Goal: Task Accomplishment & Management: Complete application form

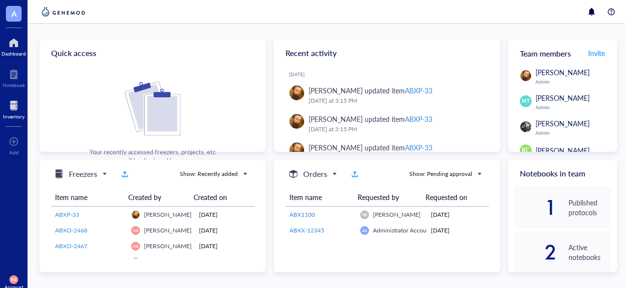
click at [16, 105] on div at bounding box center [14, 106] width 22 height 16
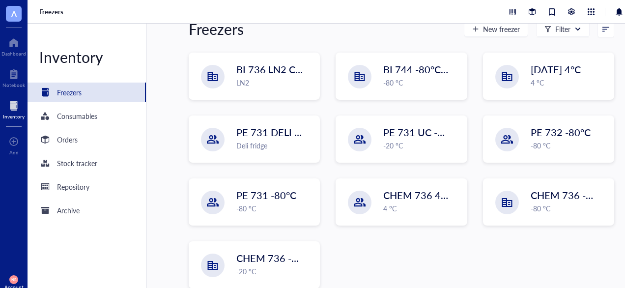
scroll to position [137, 0]
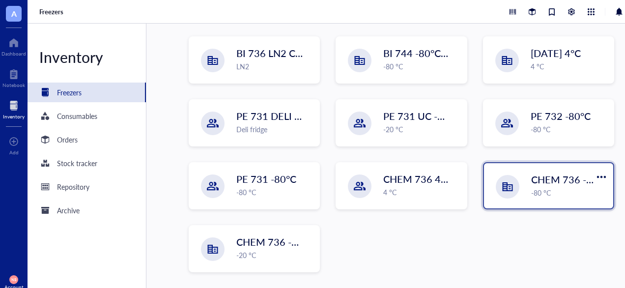
click at [531, 193] on div "-80 °C" at bounding box center [569, 192] width 76 height 11
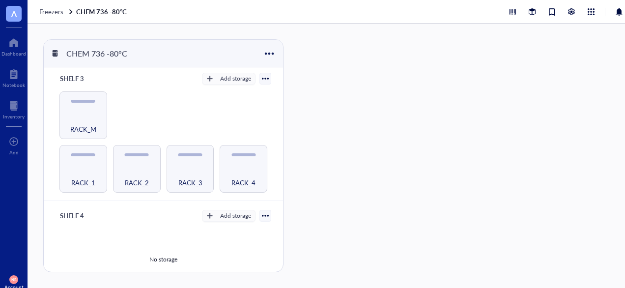
scroll to position [235, 0]
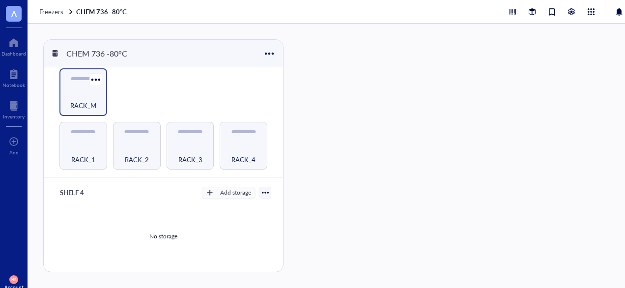
click at [89, 105] on span "RACK_M" at bounding box center [83, 105] width 26 height 11
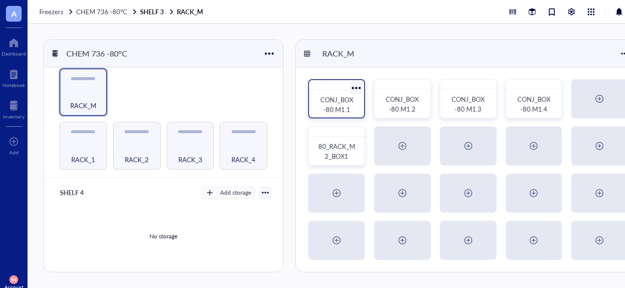
click at [335, 95] on div "CONJ_BOX -80.M1.1" at bounding box center [336, 105] width 39 height 20
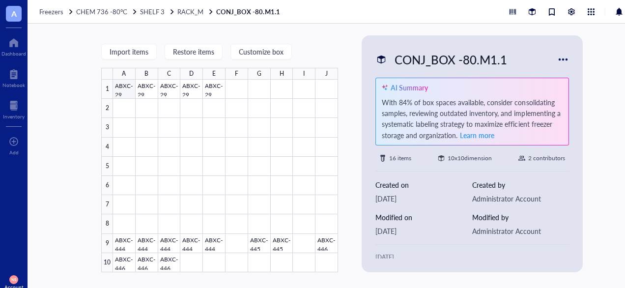
click at [121, 82] on div at bounding box center [225, 176] width 225 height 193
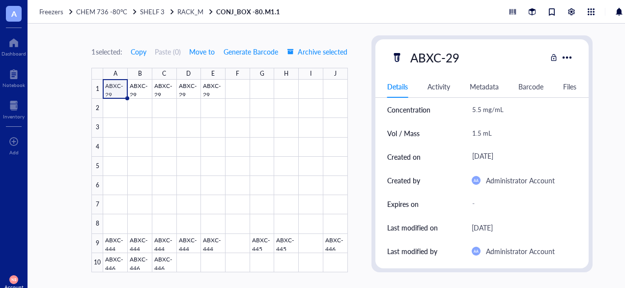
scroll to position [56, 0]
click at [118, 123] on div at bounding box center [225, 176] width 244 height 193
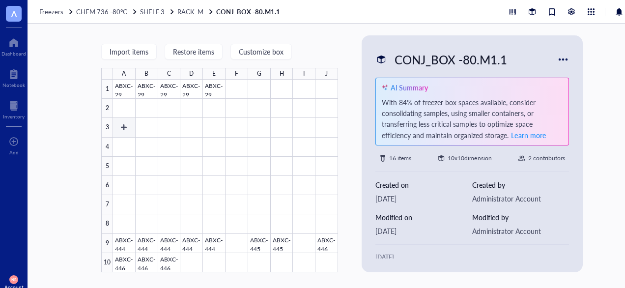
click at [121, 127] on div at bounding box center [225, 176] width 225 height 193
click at [123, 122] on div at bounding box center [225, 176] width 225 height 193
click at [116, 132] on div at bounding box center [225, 176] width 225 height 193
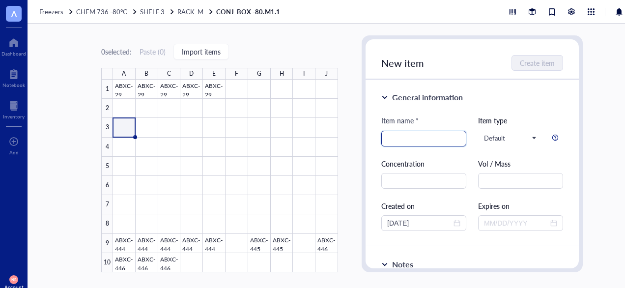
click at [432, 133] on input "search" at bounding box center [423, 138] width 73 height 15
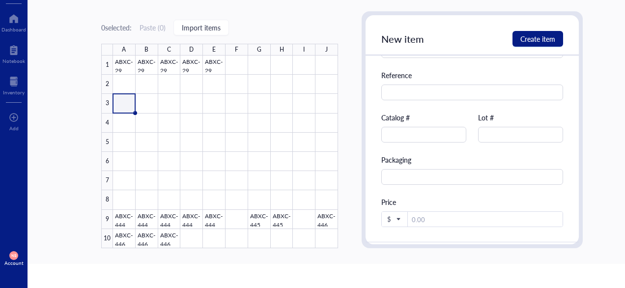
scroll to position [323, 0]
type input "ABXC-401"
click at [503, 137] on input "text" at bounding box center [520, 135] width 85 height 16
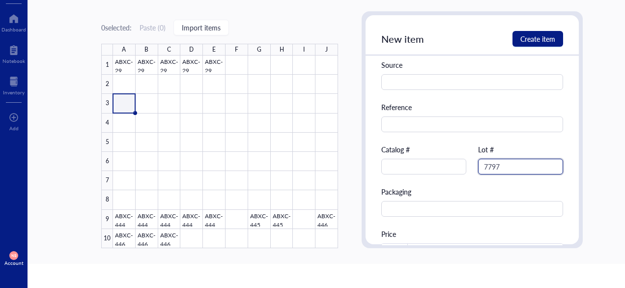
scroll to position [289, 0]
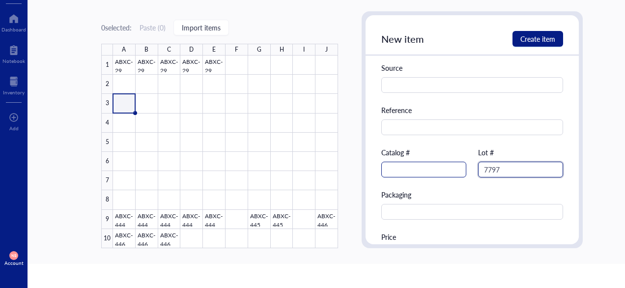
type input "7797"
click at [424, 170] on input "text" at bounding box center [423, 170] width 85 height 16
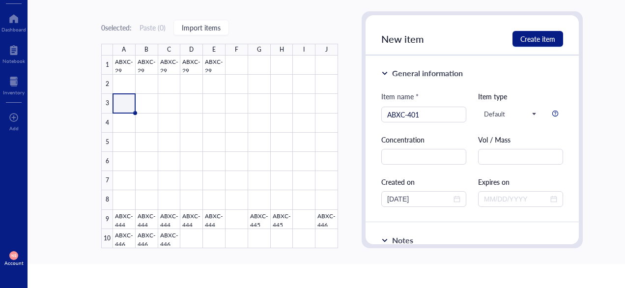
scroll to position [0, 0]
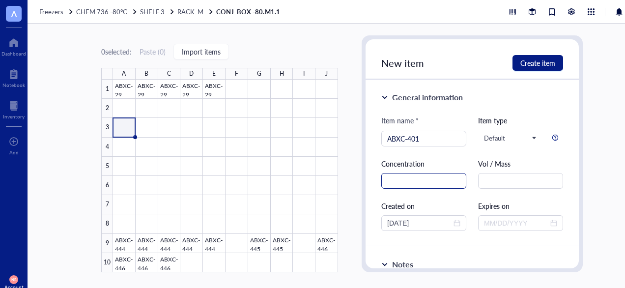
type input "ABXC-401"
click at [443, 179] on input "text" at bounding box center [423, 181] width 85 height 16
type input "2.92 mg/mL"
click at [492, 183] on input "text" at bounding box center [520, 181] width 85 height 16
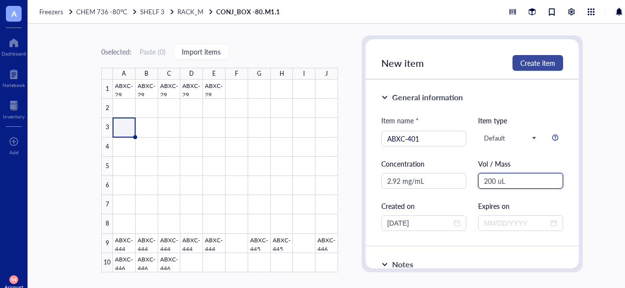
type input "200 uL"
click at [529, 57] on button "Create item" at bounding box center [538, 63] width 51 height 16
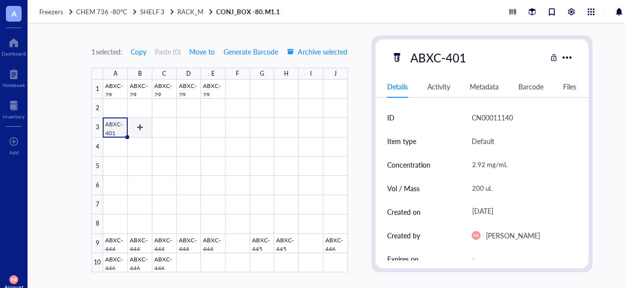
click at [141, 128] on div at bounding box center [225, 176] width 244 height 193
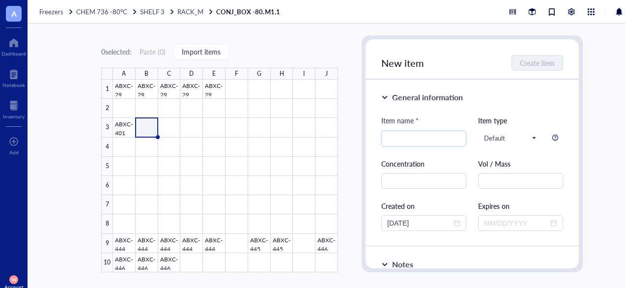
click at [417, 146] on div "Item name * Item type Default Concentration Vol / Mass Created on [DATE] Expire…" at bounding box center [472, 173] width 182 height 116
click at [400, 139] on input "search" at bounding box center [423, 138] width 73 height 15
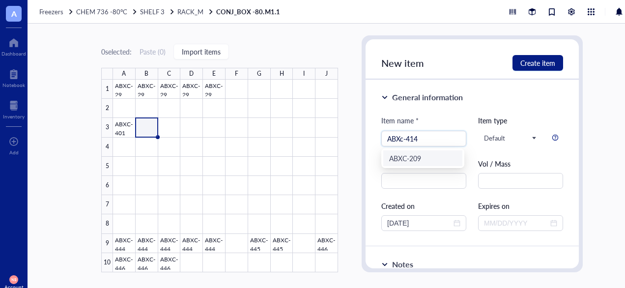
type input "ABXc-414"
click at [470, 164] on div "Item name * ABXc-414 Item type Default Concentration Vol / Mass Created on [DAT…" at bounding box center [472, 173] width 182 height 116
click at [432, 178] on input "text" at bounding box center [423, 181] width 85 height 16
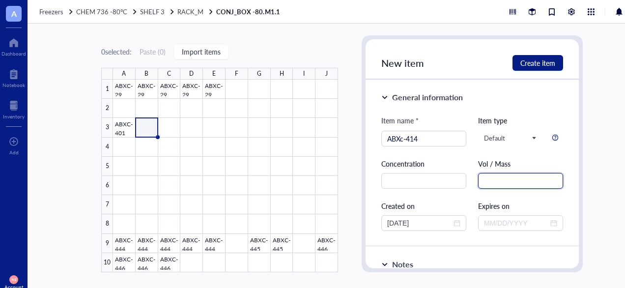
click at [512, 183] on input "text" at bounding box center [520, 181] width 85 height 16
type input "108.9"
click at [461, 195] on div "Item name * ABXc-414 Item type Default Concentration Vol / Mass 108.9 Created o…" at bounding box center [472, 173] width 182 height 116
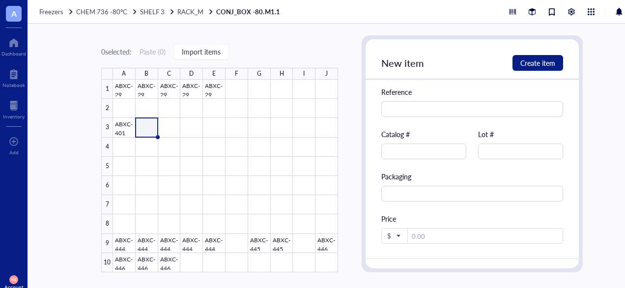
scroll to position [337, 0]
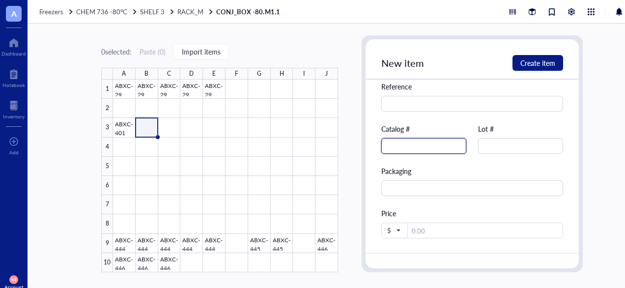
click at [431, 144] on input "text" at bounding box center [423, 146] width 85 height 16
type input "ABXC-414"
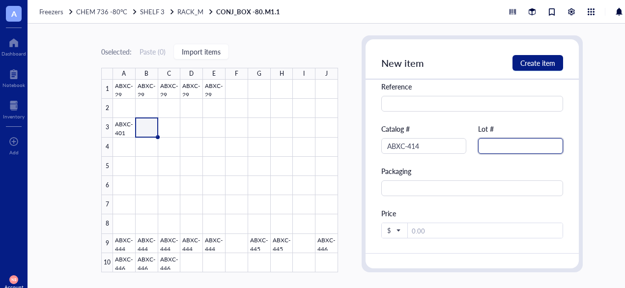
click at [492, 144] on input "text" at bounding box center [520, 146] width 85 height 16
type input "7999"
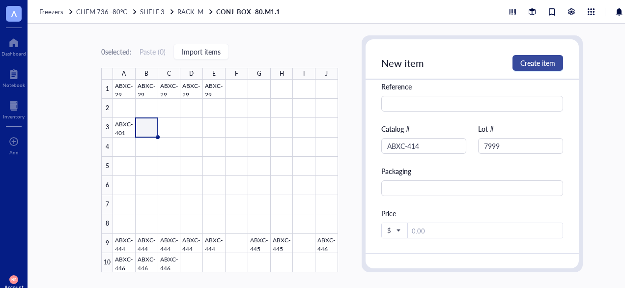
click at [531, 63] on span "Create item" at bounding box center [537, 63] width 35 height 8
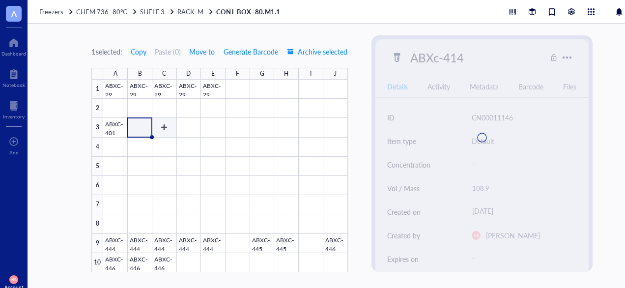
click at [164, 125] on div at bounding box center [225, 176] width 244 height 193
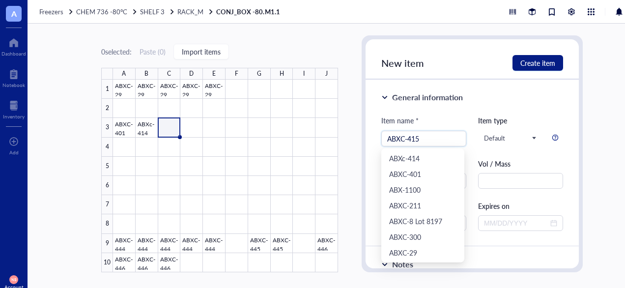
type input "ABXC-415"
click at [485, 154] on div "Item name * ABXC-415 Item type Default Concentration Vol / Mass Created on [DAT…" at bounding box center [472, 173] width 182 height 116
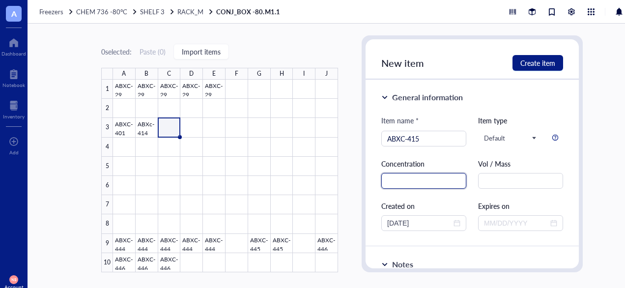
click at [436, 185] on input "text" at bounding box center [423, 181] width 85 height 16
click at [499, 192] on div "Item name * ABXC-415 Item type Default Concentration Vol / Mass Created on [DAT…" at bounding box center [472, 173] width 182 height 116
click at [489, 181] on input "text" at bounding box center [520, 181] width 85 height 16
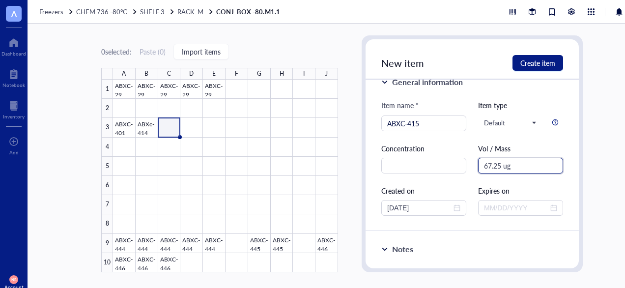
scroll to position [16, 0]
type input "6"
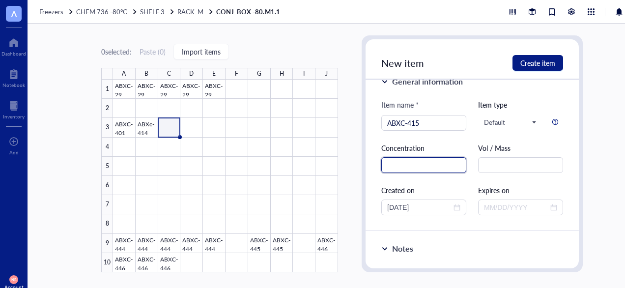
click at [442, 166] on input "text" at bounding box center [423, 165] width 85 height 16
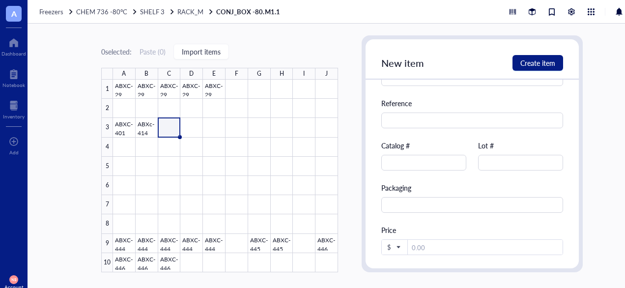
scroll to position [349, 0]
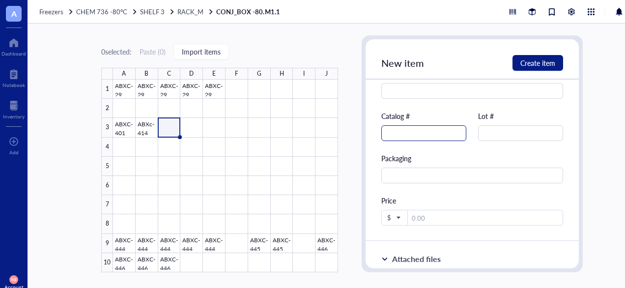
type input "67.25 UM"
click at [411, 135] on input "text" at bounding box center [423, 133] width 85 height 16
type input "ABXC-415"
click at [504, 134] on input "text" at bounding box center [520, 133] width 85 height 16
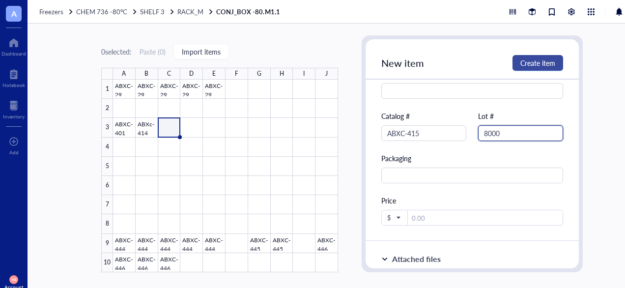
type input "8000"
click at [528, 66] on span "Create item" at bounding box center [537, 63] width 35 height 8
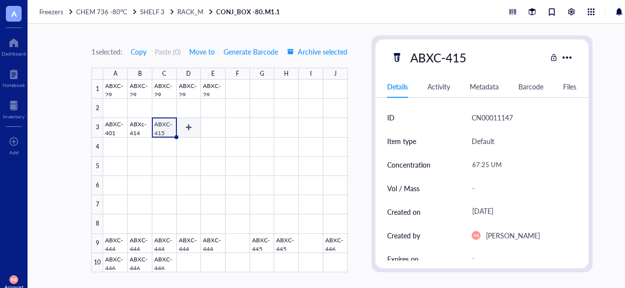
click at [188, 127] on div at bounding box center [225, 176] width 244 height 193
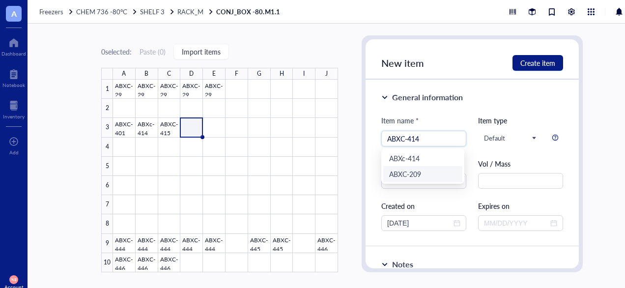
type input "ABXC-414"
click at [471, 139] on div "Item name * ABXC-414 Item type Default Concentration Vol / Mass Created on [DAT…" at bounding box center [472, 173] width 182 height 116
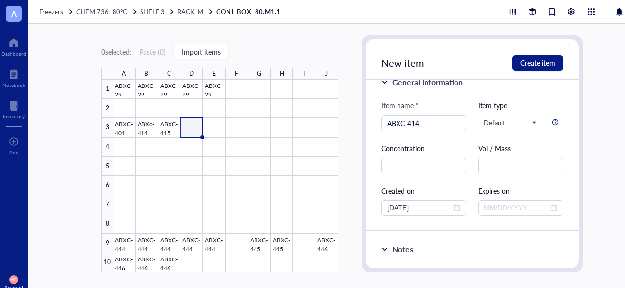
scroll to position [16, 0]
click at [415, 162] on input "text" at bounding box center [423, 165] width 85 height 16
click at [488, 170] on input "text" at bounding box center [520, 165] width 85 height 16
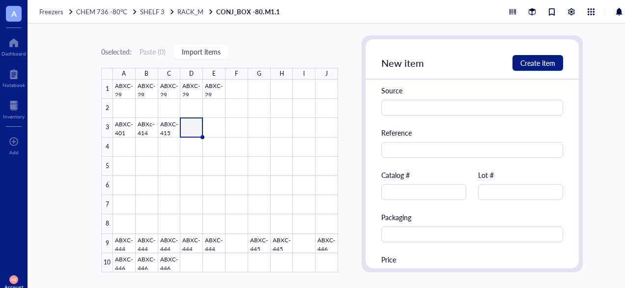
scroll to position [293, 0]
type input "267 uM"
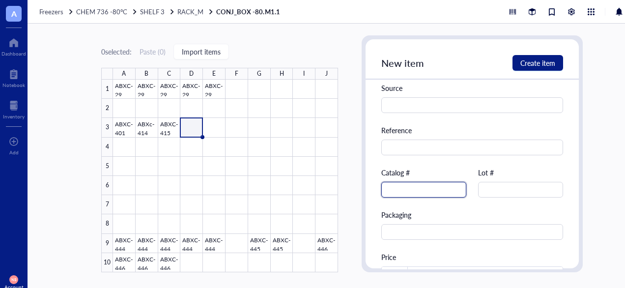
click at [411, 187] on input "text" at bounding box center [423, 190] width 85 height 16
type input "ABXC-414"
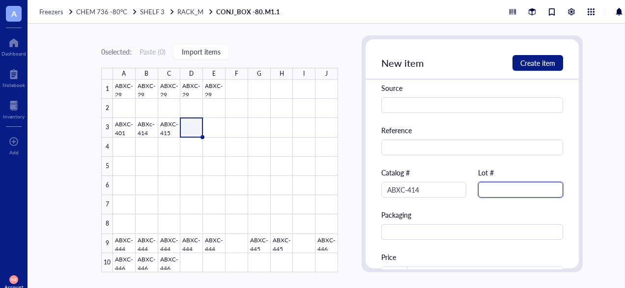
click at [483, 194] on input "text" at bounding box center [520, 190] width 85 height 16
type input "7999"
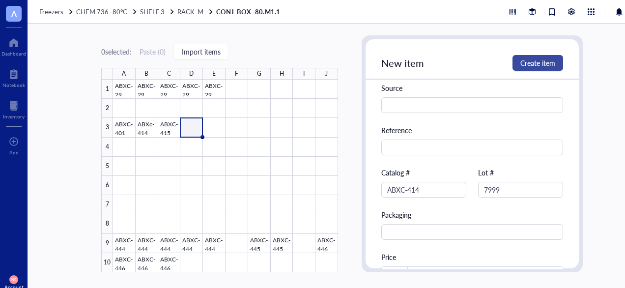
click at [532, 59] on span "Create item" at bounding box center [537, 63] width 35 height 8
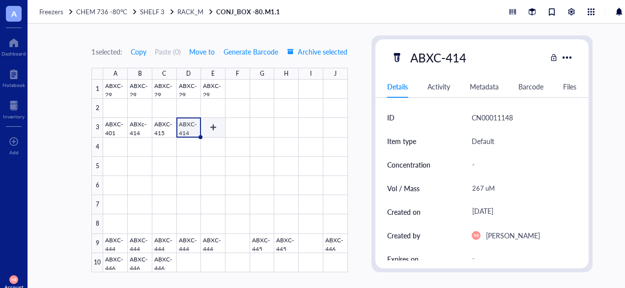
click at [216, 125] on div at bounding box center [225, 176] width 244 height 193
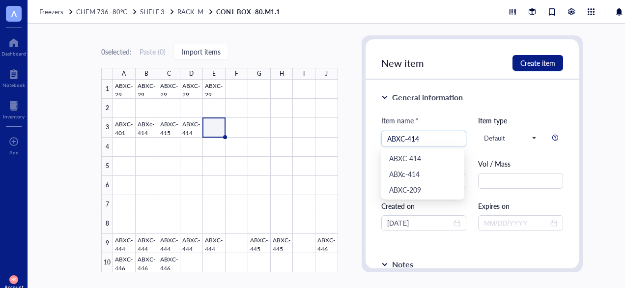
type input "ABXC-414"
click at [455, 108] on div "General information Item name * ABXC-414 Item type Default Concentration Vol / …" at bounding box center [472, 163] width 213 height 167
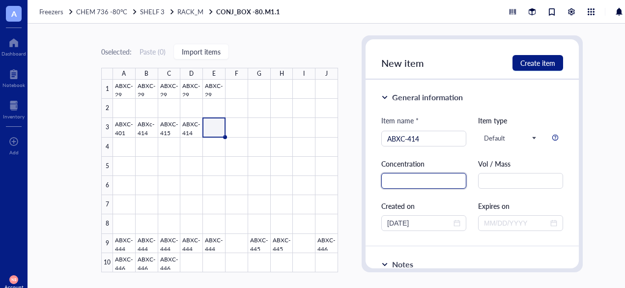
click at [427, 182] on input "text" at bounding box center [423, 181] width 85 height 16
click at [493, 182] on input "text" at bounding box center [520, 181] width 85 height 16
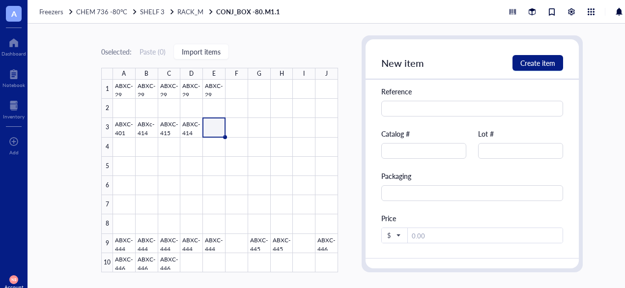
scroll to position [332, 0]
type input "212 uM"
click at [431, 149] on input "text" at bounding box center [423, 151] width 85 height 16
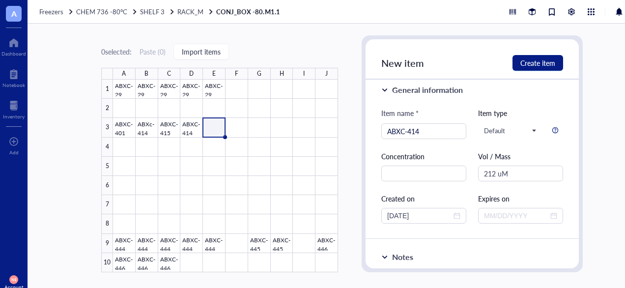
scroll to position [0, 0]
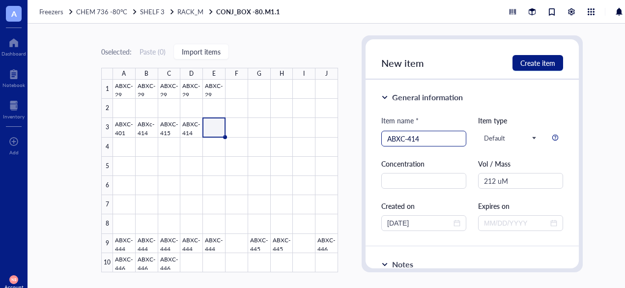
type input "ABXC-415"
click at [430, 142] on input "ABXC-414" at bounding box center [423, 138] width 73 height 15
type input "ABXC-415"
click at [461, 124] on div "Item name *" at bounding box center [423, 123] width 85 height 16
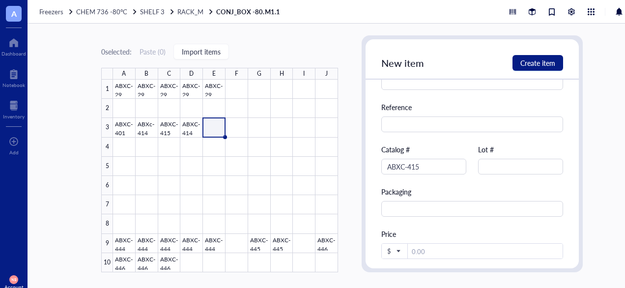
scroll to position [319, 0]
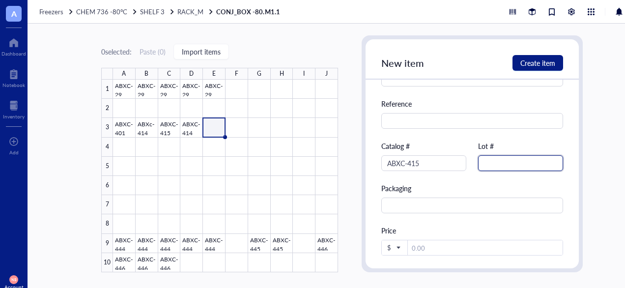
click at [497, 164] on input "text" at bounding box center [520, 163] width 85 height 16
type input "8000"
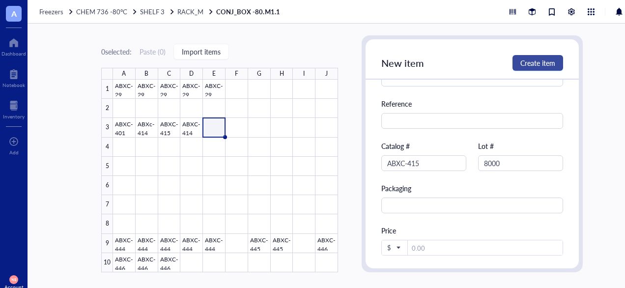
click at [535, 57] on button "Create item" at bounding box center [538, 63] width 51 height 16
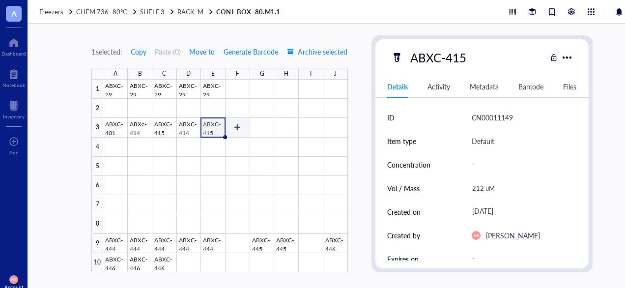
click at [239, 129] on div at bounding box center [225, 176] width 244 height 193
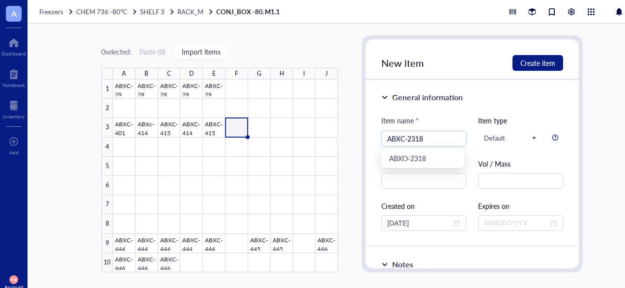
type input "ABXC-2318"
click at [449, 105] on div "General information Item name * ABXC-2318 Item type Default Concentration Vol /…" at bounding box center [472, 163] width 213 height 167
click at [439, 174] on input "text" at bounding box center [423, 181] width 85 height 16
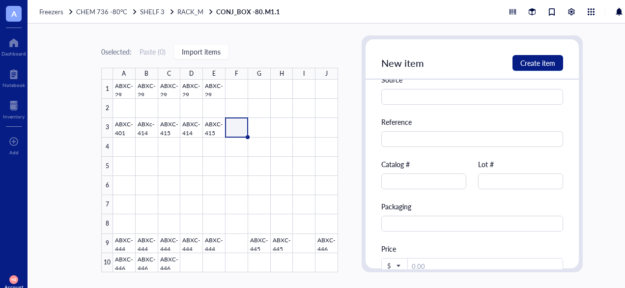
scroll to position [302, 0]
click at [441, 173] on div "Catalog #" at bounding box center [423, 173] width 85 height 30
click at [444, 179] on input "text" at bounding box center [423, 181] width 85 height 16
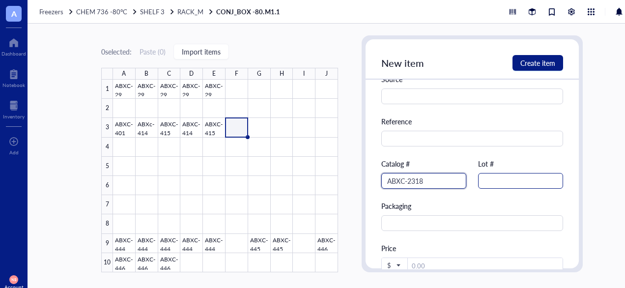
type input "ABXC-2318"
click at [484, 182] on input "text" at bounding box center [520, 181] width 85 height 16
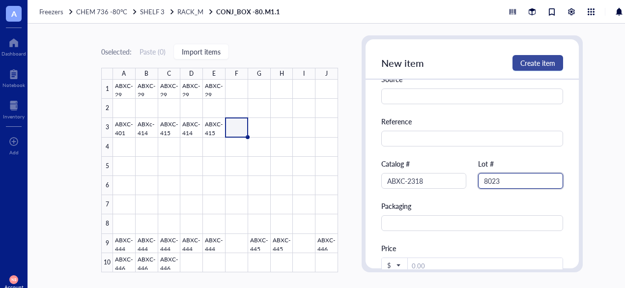
type input "8023"
click at [537, 57] on button "Create item" at bounding box center [538, 63] width 51 height 16
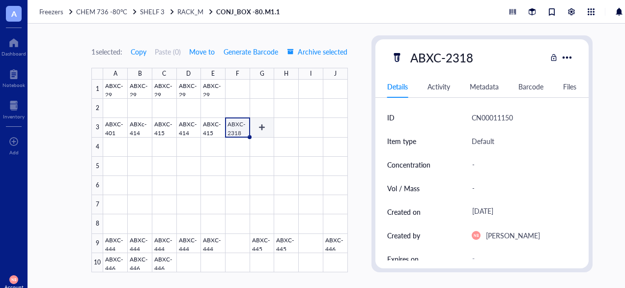
click at [259, 129] on div at bounding box center [225, 176] width 244 height 193
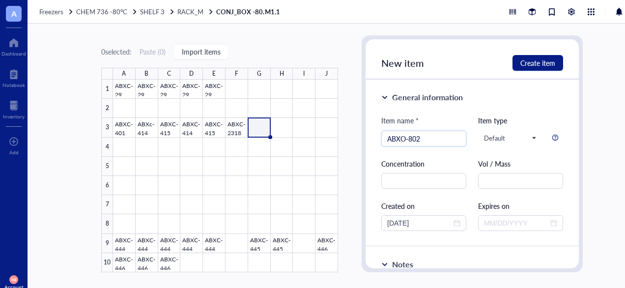
type input "ABXO-802"
click at [435, 125] on div "Item name *" at bounding box center [423, 123] width 85 height 16
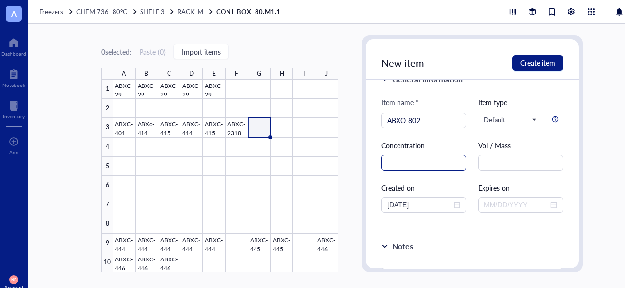
scroll to position [19, 0]
click at [410, 165] on input "text" at bounding box center [423, 162] width 85 height 16
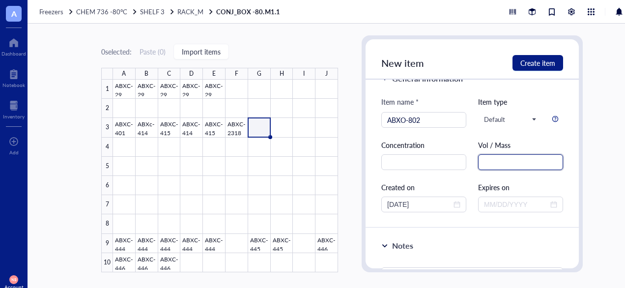
click at [499, 165] on input "text" at bounding box center [520, 162] width 85 height 16
type input "233.2"
click at [493, 170] on input "233.2" at bounding box center [520, 162] width 85 height 16
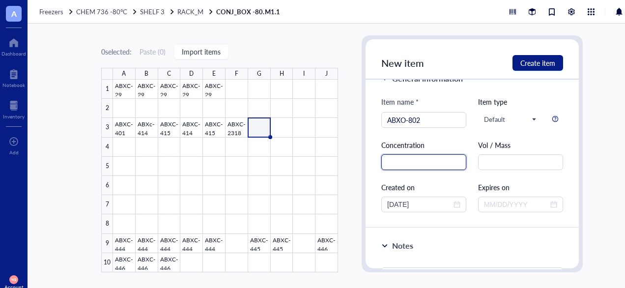
click at [448, 165] on input "text" at bounding box center [423, 162] width 85 height 16
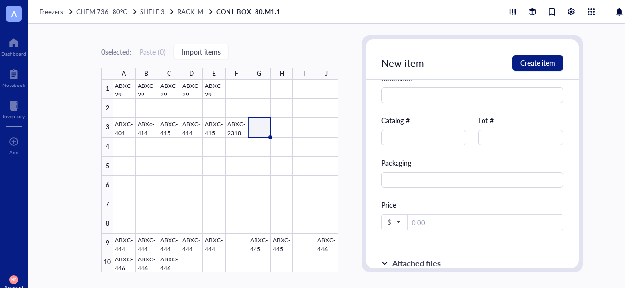
scroll to position [358, 0]
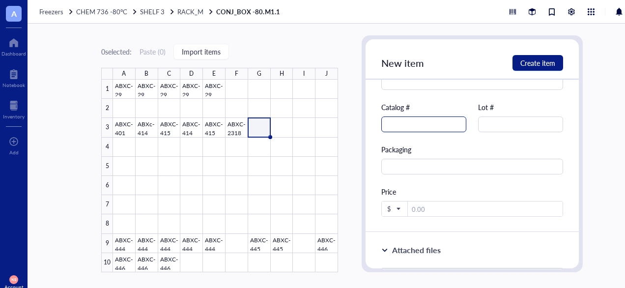
type input "233.2uM"
click at [430, 129] on input "text" at bounding box center [423, 124] width 85 height 16
type input "ABXC-802"
click at [491, 124] on input "text" at bounding box center [520, 124] width 85 height 16
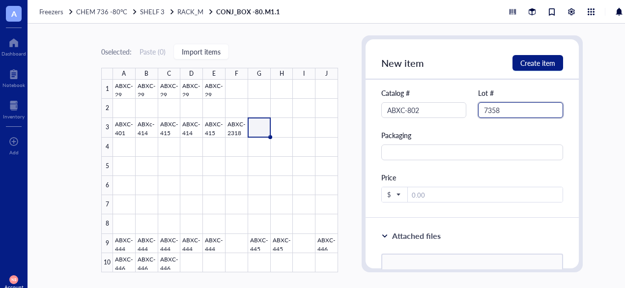
scroll to position [374, 0]
type input "7358"
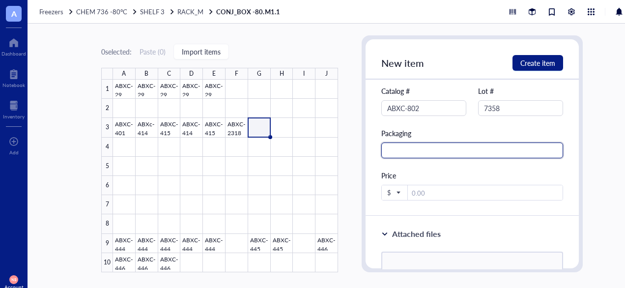
click at [494, 153] on input "text" at bounding box center [472, 151] width 182 height 16
type input "2mL Tube"
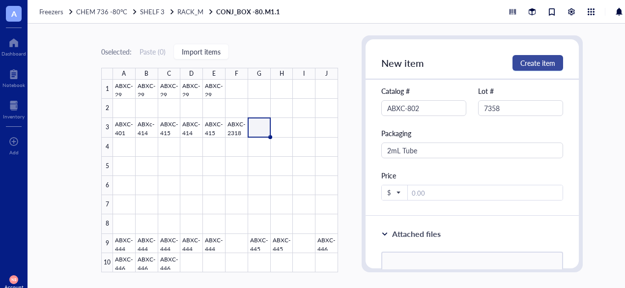
click at [531, 64] on span "Create item" at bounding box center [537, 63] width 35 height 8
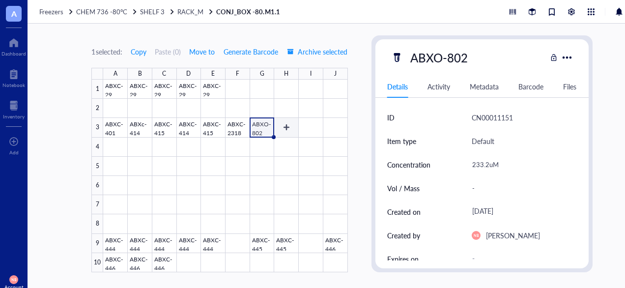
click at [285, 126] on div at bounding box center [225, 176] width 244 height 193
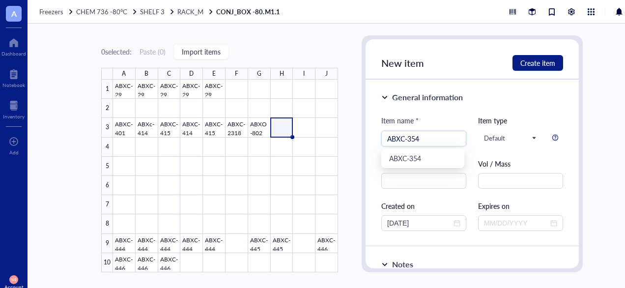
type input "ABXC-354"
click at [449, 117] on div "Item name *" at bounding box center [423, 123] width 85 height 16
click at [447, 178] on input "text" at bounding box center [423, 181] width 85 height 16
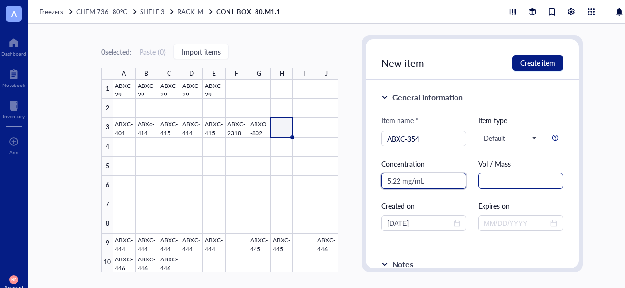
type input "5.22 mg/mL"
click at [503, 176] on input "text" at bounding box center [520, 181] width 85 height 16
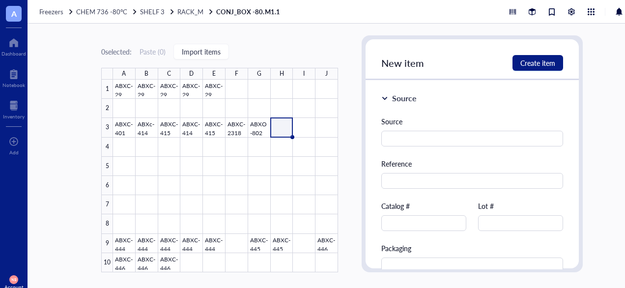
scroll to position [260, 0]
click at [420, 222] on input "text" at bounding box center [423, 223] width 85 height 16
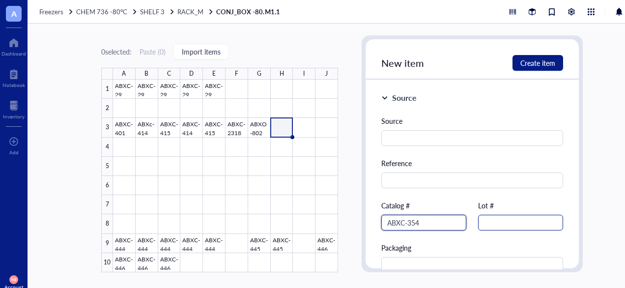
type input "ABXC-354"
click at [513, 220] on input "text" at bounding box center [520, 223] width 85 height 16
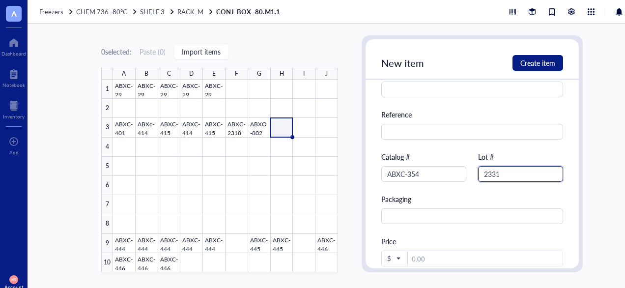
scroll to position [336, 0]
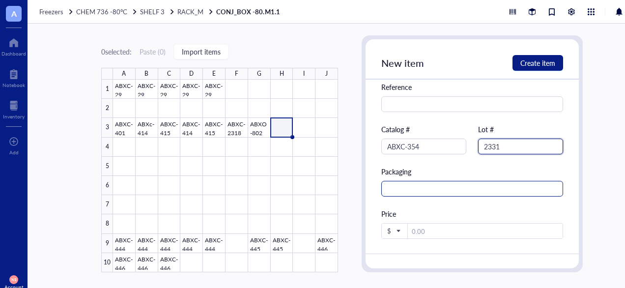
type input "2331"
click at [477, 191] on input "text" at bounding box center [472, 189] width 182 height 16
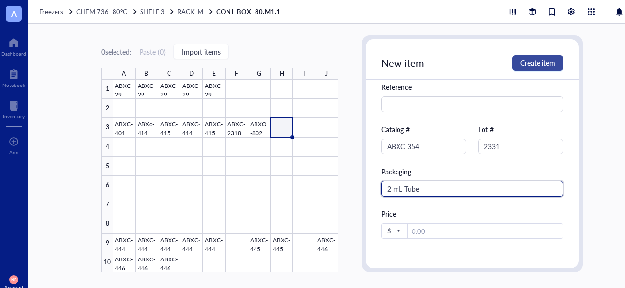
type input "2 mL Tube"
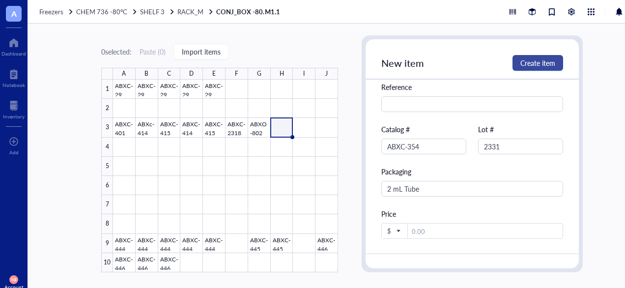
click at [527, 62] on span "Create item" at bounding box center [537, 63] width 35 height 8
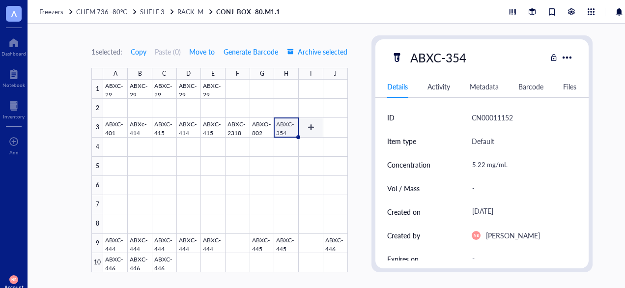
click at [310, 122] on div at bounding box center [225, 176] width 244 height 193
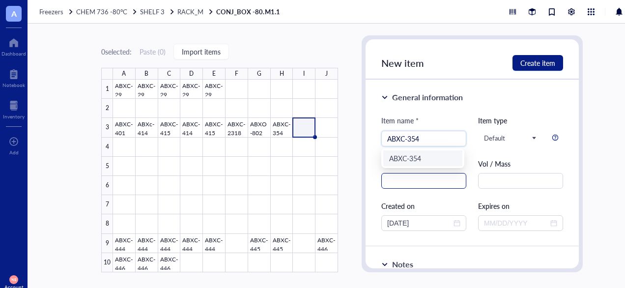
type input "ABXC-354"
click at [406, 184] on input "text" at bounding box center [423, 181] width 85 height 16
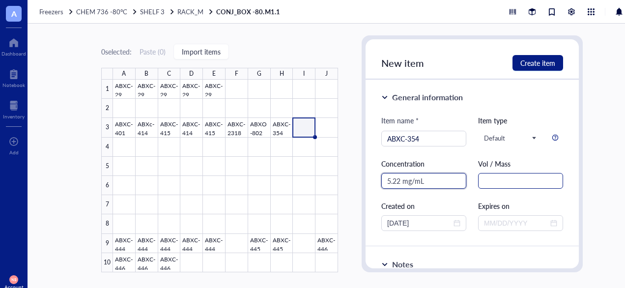
type input "5.22 mg/mL"
click at [486, 180] on input "text" at bounding box center [520, 181] width 85 height 16
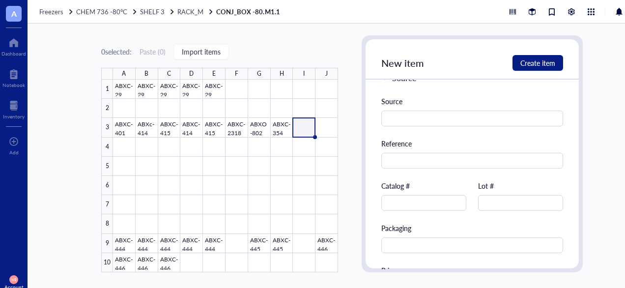
scroll to position [285, 0]
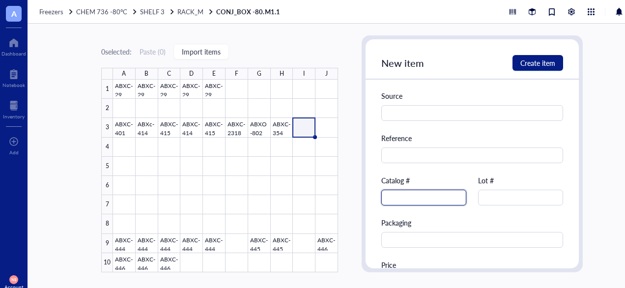
click at [447, 196] on input "text" at bounding box center [423, 198] width 85 height 16
type input "ABXC-354"
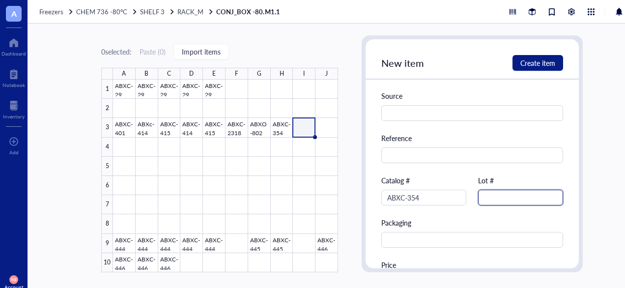
click at [489, 205] on input "text" at bounding box center [520, 198] width 85 height 16
type input "7622"
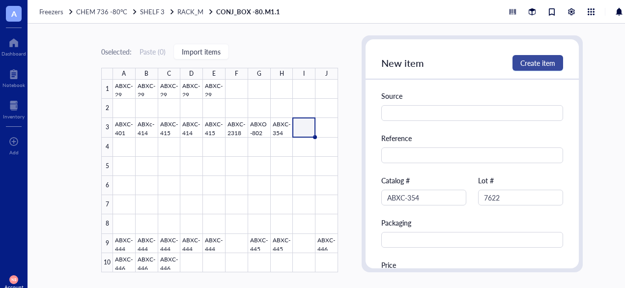
click at [522, 63] on span "Create item" at bounding box center [537, 63] width 35 height 8
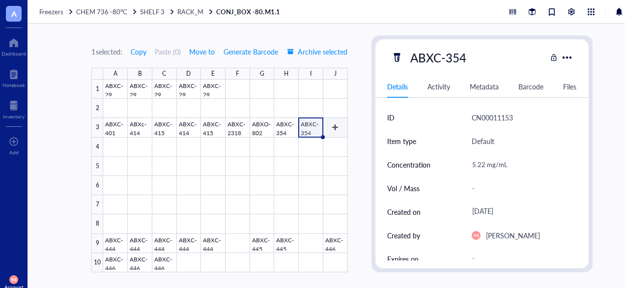
click at [333, 128] on div at bounding box center [225, 176] width 244 height 193
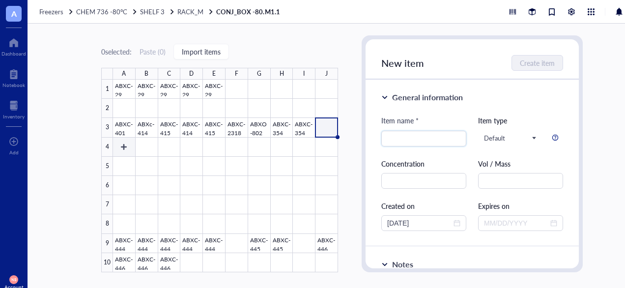
click at [126, 149] on div at bounding box center [225, 176] width 225 height 193
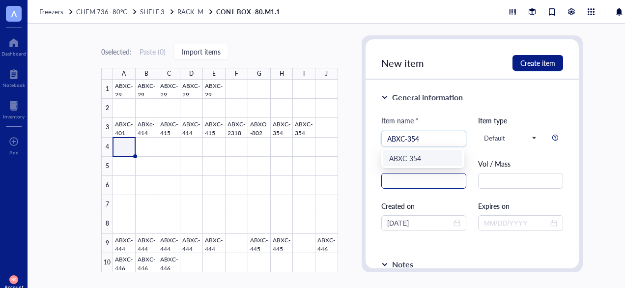
type input "ABXC-354"
click at [440, 182] on input "text" at bounding box center [423, 181] width 85 height 16
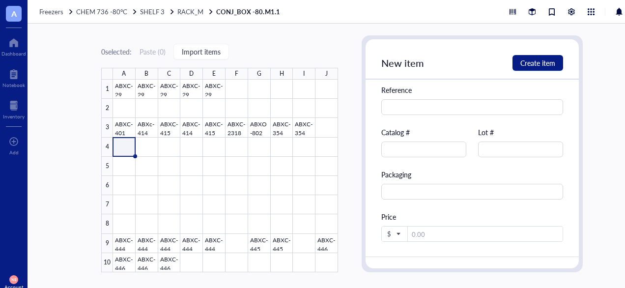
scroll to position [334, 0]
type input "5.22 mg/mL"
click at [404, 147] on input "text" at bounding box center [423, 149] width 85 height 16
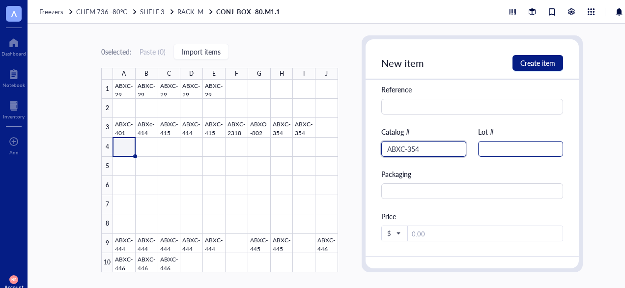
type input "ABXC-354"
click at [511, 152] on input "text" at bounding box center [520, 149] width 85 height 16
type input "6"
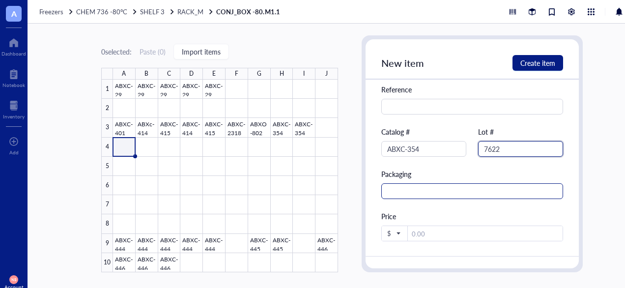
type input "7622"
click at [461, 196] on input "text" at bounding box center [472, 191] width 182 height 16
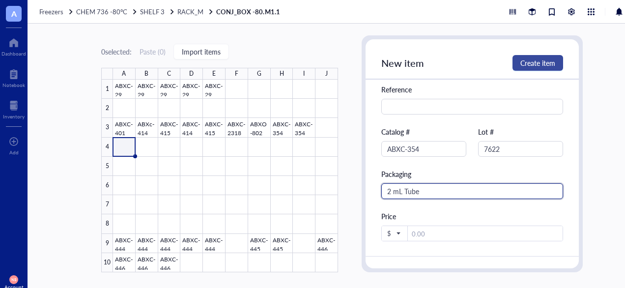
type input "2 mL Tube"
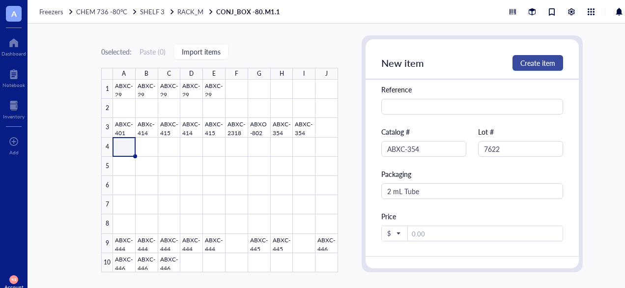
click at [537, 62] on span "Create item" at bounding box center [537, 63] width 35 height 8
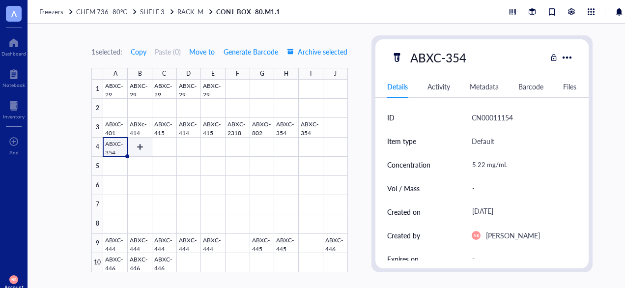
click at [144, 148] on div at bounding box center [225, 176] width 244 height 193
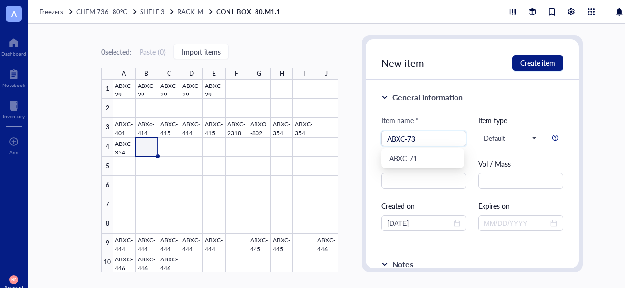
type input "ABXC-73"
click at [427, 116] on div "Item name *" at bounding box center [423, 123] width 85 height 16
click at [435, 178] on input "text" at bounding box center [423, 181] width 85 height 16
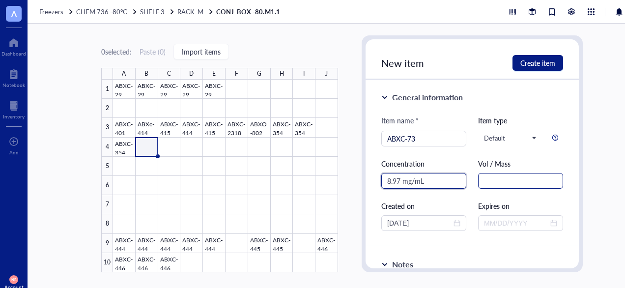
type input "8.97 mg/mL"
click at [481, 186] on input "text" at bounding box center [520, 181] width 85 height 16
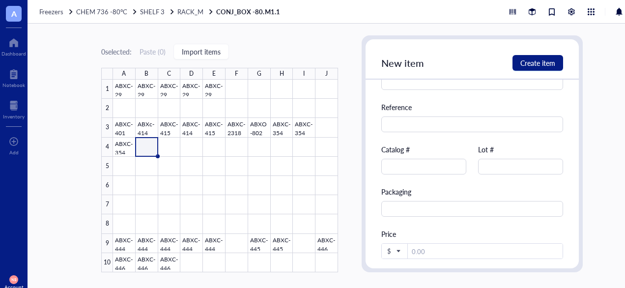
scroll to position [316, 0]
click at [426, 168] on input "text" at bounding box center [423, 166] width 85 height 16
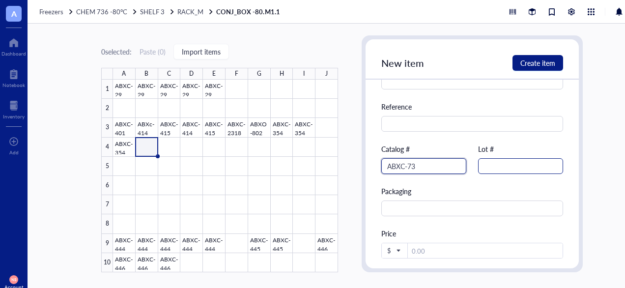
type input "ABXC-73"
click at [494, 168] on input "text" at bounding box center [520, 166] width 85 height 16
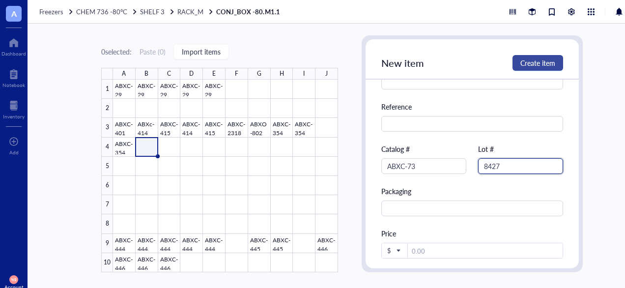
type input "8427"
click at [544, 60] on span "Create item" at bounding box center [537, 63] width 35 height 8
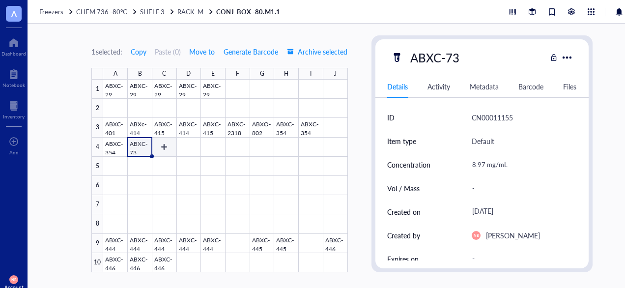
click at [167, 144] on div at bounding box center [225, 176] width 244 height 193
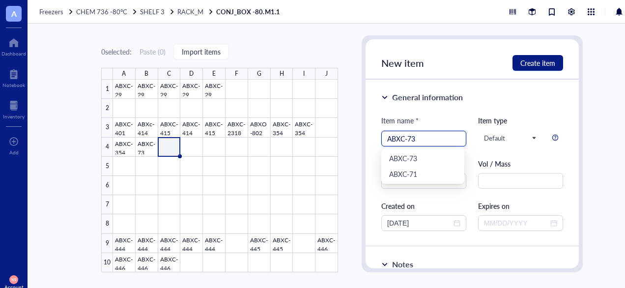
click at [447, 131] on div "ABXC-73" at bounding box center [423, 139] width 85 height 16
type input "ABXC-73"
click at [475, 178] on div "Item name * ABXC-73 Item type Default Concentration Vol / Mass Created on [DATE…" at bounding box center [472, 173] width 182 height 116
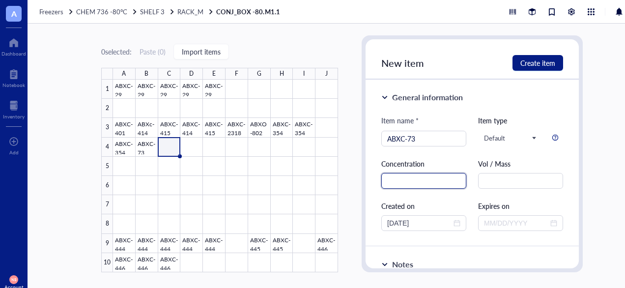
click at [447, 181] on input "text" at bounding box center [423, 181] width 85 height 16
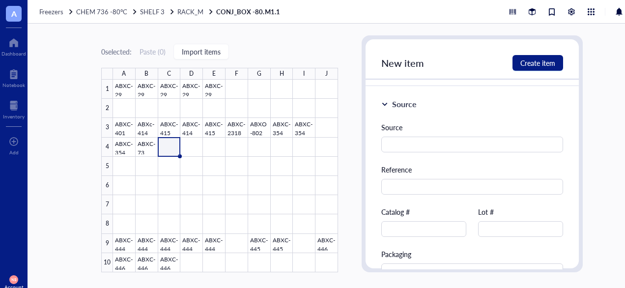
scroll to position [268, 0]
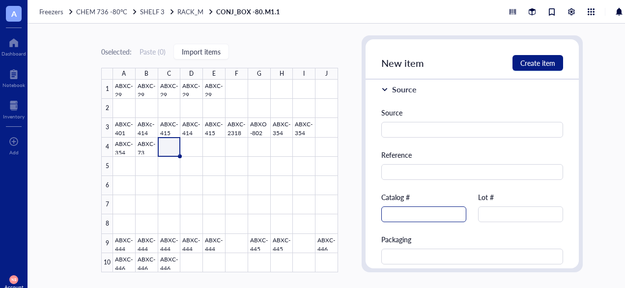
type input "8.97 mg/mL"
click at [413, 218] on input "text" at bounding box center [423, 214] width 85 height 16
type input "ABXC-73"
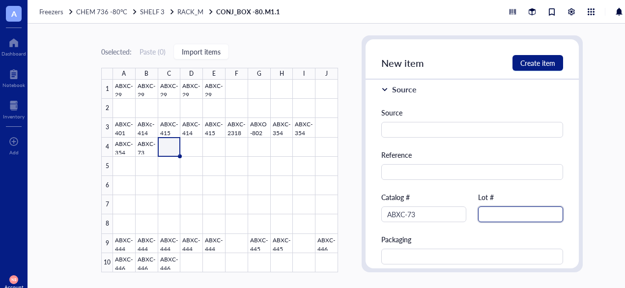
click at [490, 212] on input "text" at bounding box center [520, 214] width 85 height 16
type input "8427"
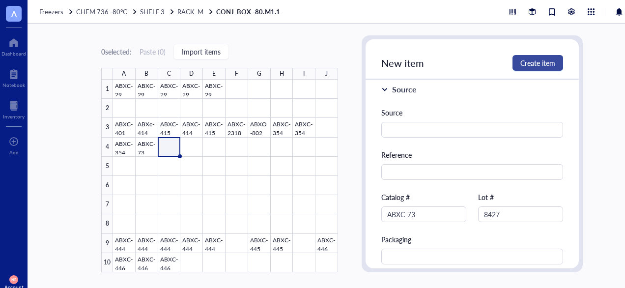
click at [523, 62] on span "Create item" at bounding box center [537, 63] width 35 height 8
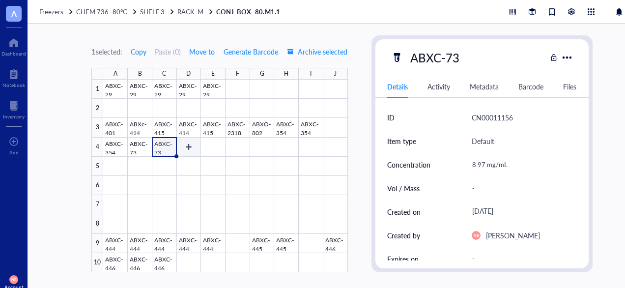
click at [191, 149] on div at bounding box center [225, 176] width 244 height 193
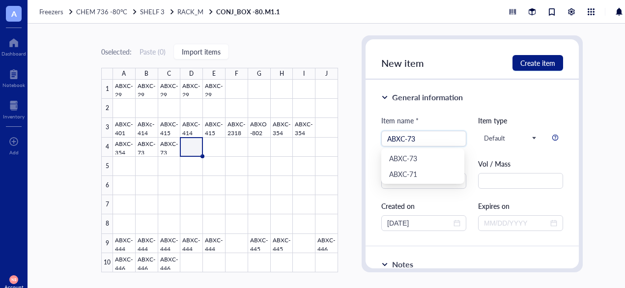
type input "ABXC-73"
click at [441, 114] on div "General information Item name * ABXC-73 Item type Default Concentration Vol / M…" at bounding box center [472, 163] width 213 height 167
click at [427, 177] on input "text" at bounding box center [423, 181] width 85 height 16
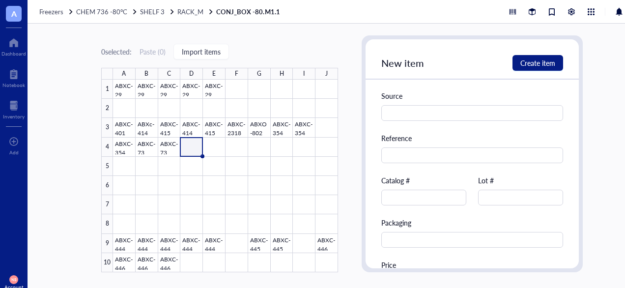
scroll to position [294, 0]
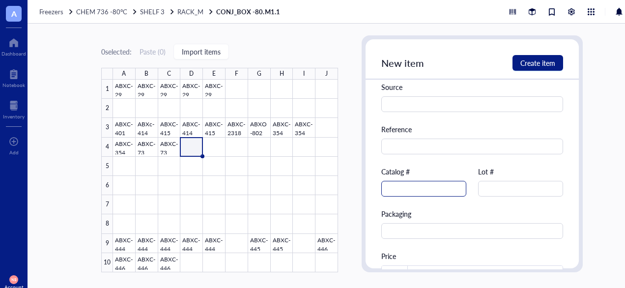
type input "8.97 mg/mL"
click at [438, 186] on input "text" at bounding box center [423, 189] width 85 height 16
type input "ABXC-73"
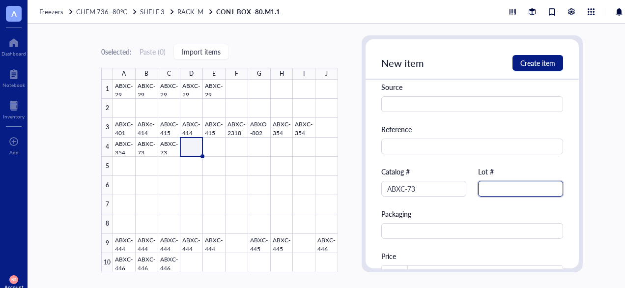
click at [517, 191] on input "text" at bounding box center [520, 189] width 85 height 16
type input "8427"
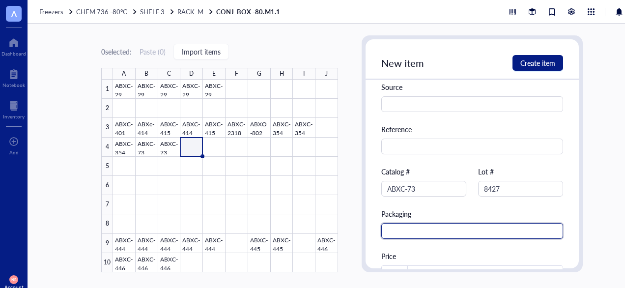
click at [452, 229] on input "text" at bounding box center [472, 231] width 182 height 16
type input "2 mL Tube"
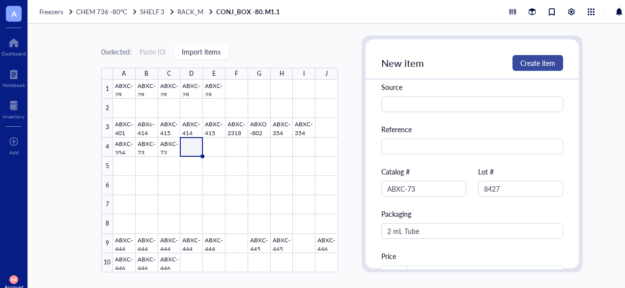
click at [521, 66] on span "Create item" at bounding box center [537, 63] width 35 height 8
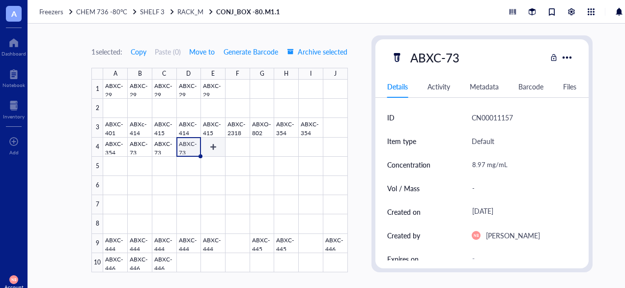
click at [214, 146] on div at bounding box center [225, 176] width 244 height 193
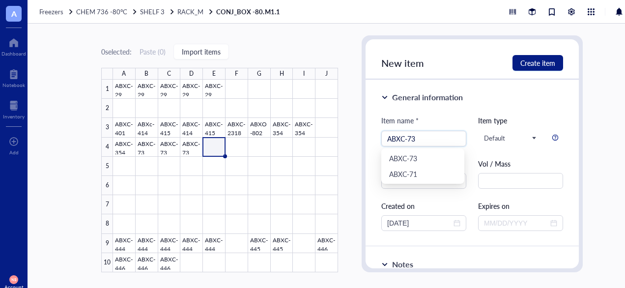
type input "ABXC-73"
click at [436, 118] on div "Item name *" at bounding box center [423, 123] width 85 height 16
click at [427, 174] on input "text" at bounding box center [423, 181] width 85 height 16
type input "9"
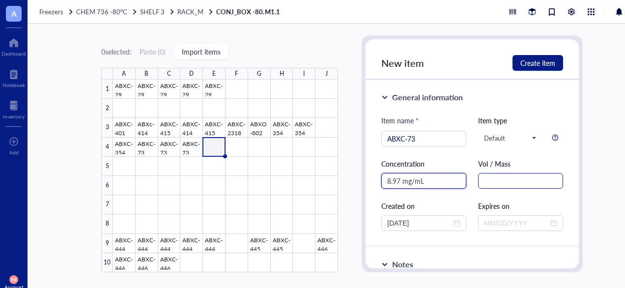
type input "8.97 mg/mL"
click at [498, 187] on input "text" at bounding box center [520, 181] width 85 height 16
click at [457, 205] on div "Created on" at bounding box center [423, 206] width 85 height 11
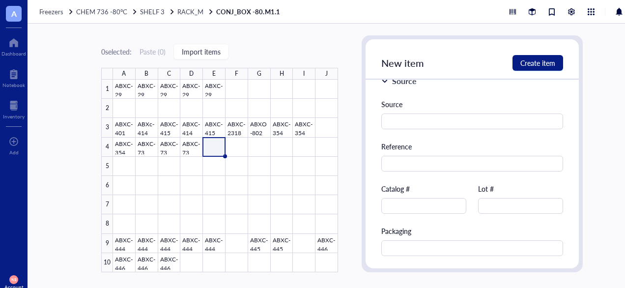
scroll to position [277, 0]
click at [446, 203] on input "text" at bounding box center [423, 206] width 85 height 16
type input "a"
type input "ABXC-73"
click at [497, 216] on div "Source Reference Catalog # ABXC-73 Lot # Packaging Price $" at bounding box center [472, 198] width 182 height 200
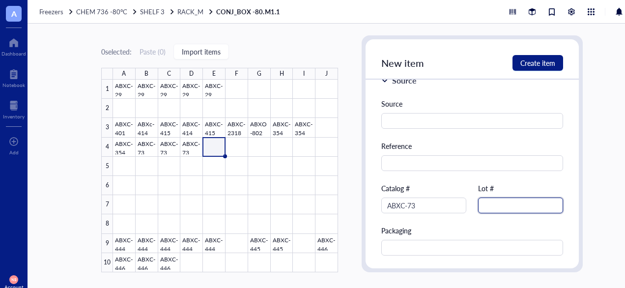
click at [497, 212] on input "text" at bounding box center [520, 206] width 85 height 16
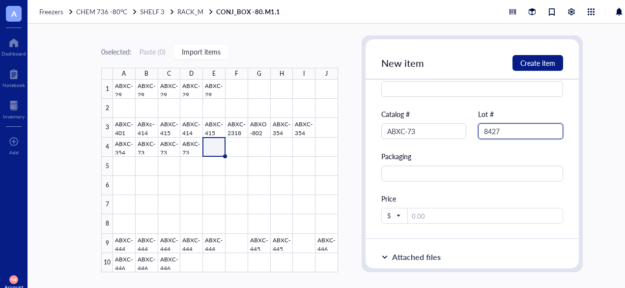
scroll to position [352, 0]
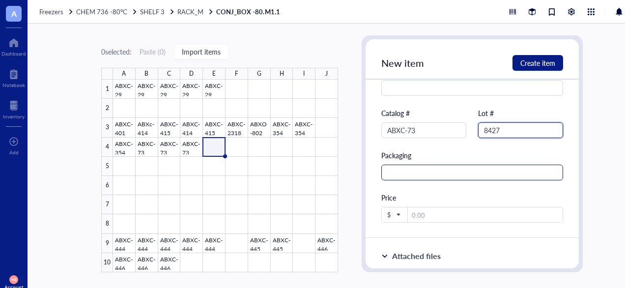
type input "8427"
click at [416, 170] on input "text" at bounding box center [472, 173] width 182 height 16
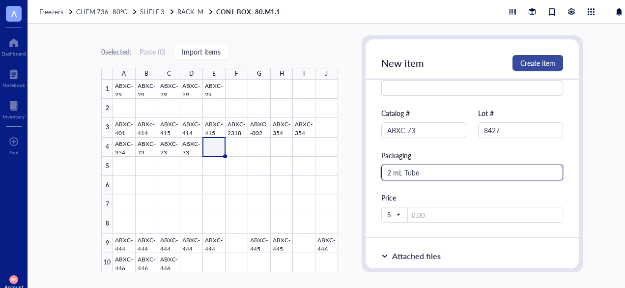
type input "2 mL Tube"
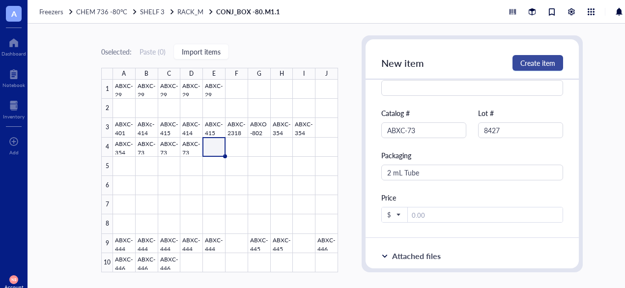
click at [534, 59] on span "Create item" at bounding box center [537, 63] width 35 height 8
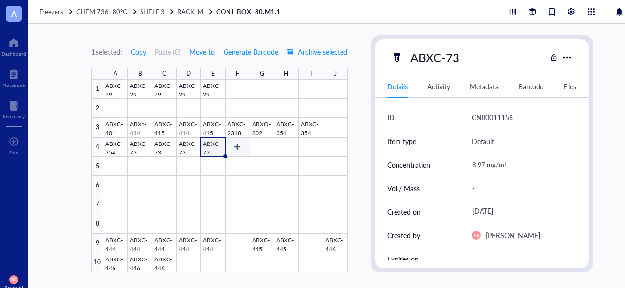
click at [233, 147] on div at bounding box center [225, 176] width 244 height 193
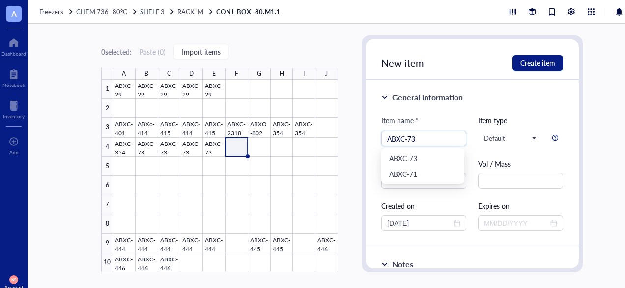
type input "ABXC-73"
click at [449, 116] on div "Item name *" at bounding box center [423, 123] width 85 height 16
click at [427, 172] on div "Concentration" at bounding box center [423, 173] width 85 height 30
click at [422, 180] on input "text" at bounding box center [423, 181] width 85 height 16
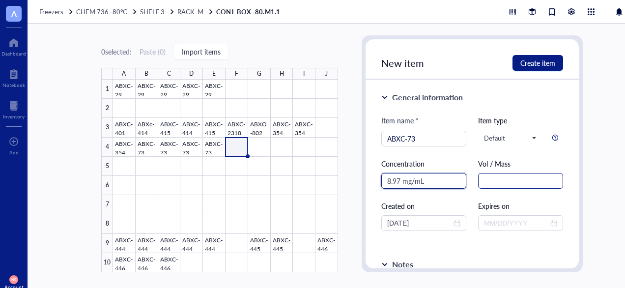
type input "8.97 mg/mL"
click at [507, 181] on input "text" at bounding box center [520, 181] width 85 height 16
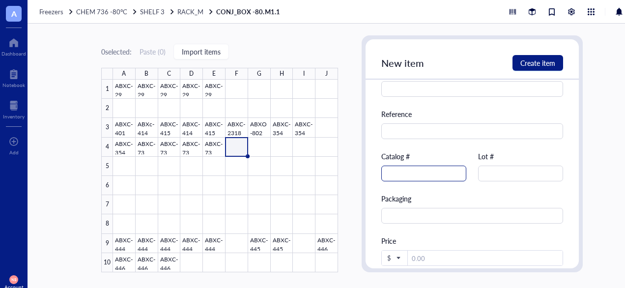
scroll to position [310, 0]
click at [418, 160] on div "Catalog #" at bounding box center [423, 155] width 85 height 11
click at [422, 170] on input "text" at bounding box center [423, 173] width 85 height 16
type input "ABXC-73"
click at [475, 171] on div "Source Reference Catalog # ABXC-73 Lot # Packaging Price $" at bounding box center [472, 166] width 182 height 200
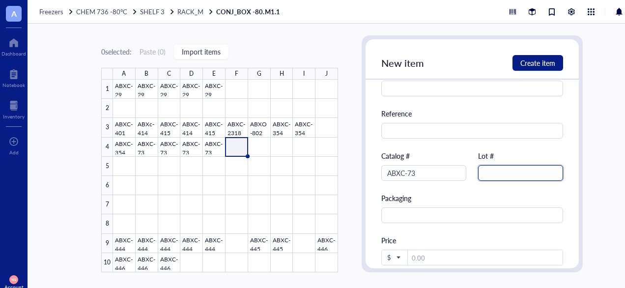
click at [490, 174] on input "text" at bounding box center [520, 173] width 85 height 16
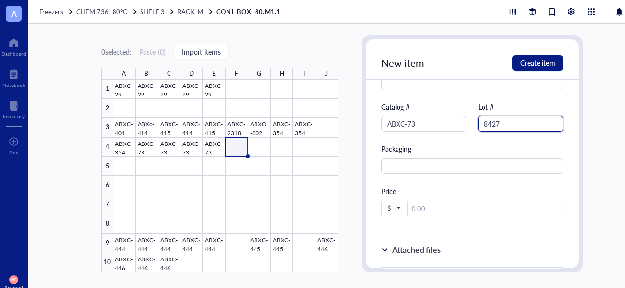
scroll to position [362, 0]
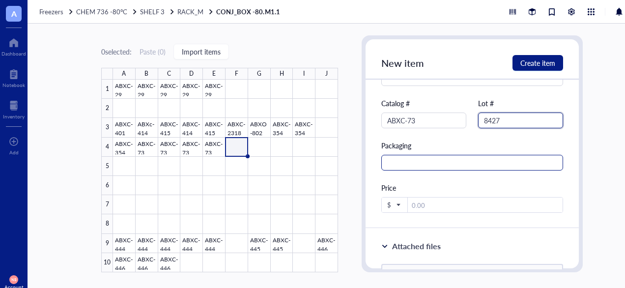
type input "8427"
click at [472, 161] on input "text" at bounding box center [472, 163] width 182 height 16
type input "2 mL Tube"
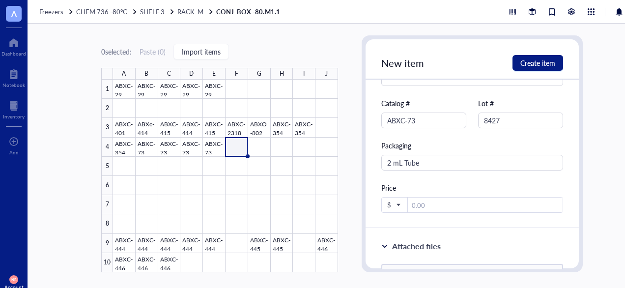
click at [539, 49] on div "New item Create item" at bounding box center [472, 59] width 213 height 40
click at [541, 53] on div "New item Create item" at bounding box center [472, 59] width 213 height 40
click at [543, 56] on button "Create item" at bounding box center [538, 63] width 51 height 16
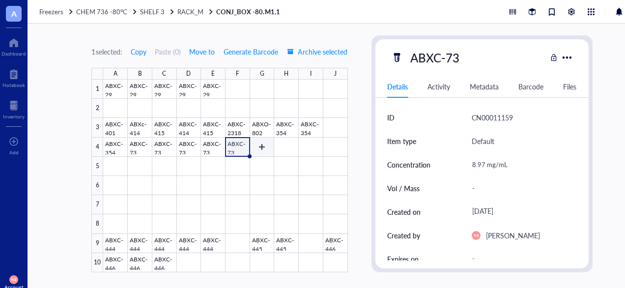
click at [264, 146] on div at bounding box center [225, 176] width 244 height 193
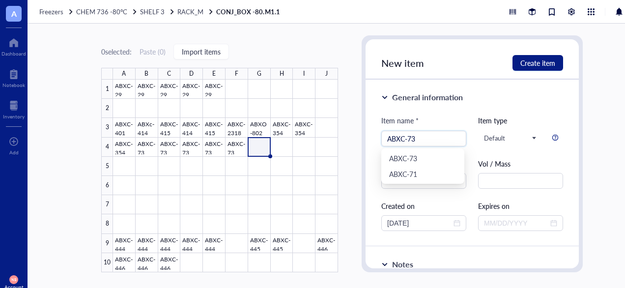
type input "ABXC-73"
click at [454, 121] on div "Item name *" at bounding box center [423, 123] width 85 height 16
click at [397, 183] on input "text" at bounding box center [423, 181] width 85 height 16
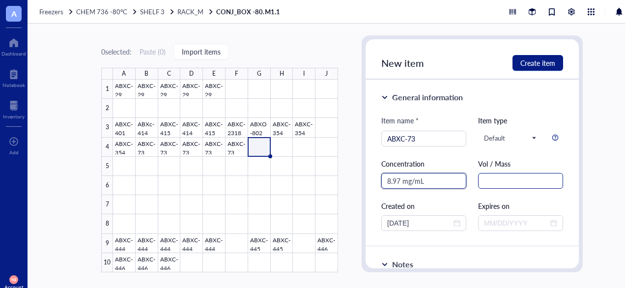
type input "8.97 mg/mL"
click at [508, 185] on input "text" at bounding box center [520, 181] width 85 height 16
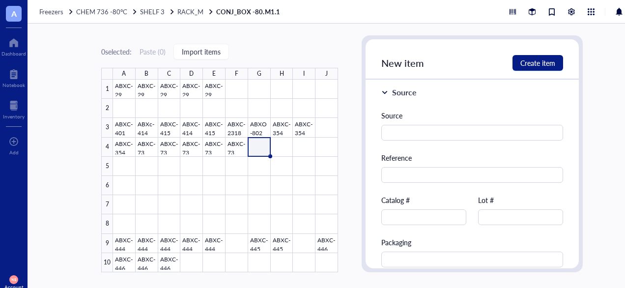
scroll to position [269, 0]
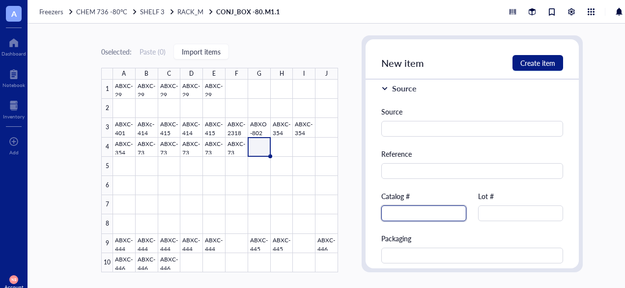
click at [409, 212] on input "text" at bounding box center [423, 213] width 85 height 16
type input "ABXC-73"
click at [496, 213] on input "text" at bounding box center [520, 213] width 85 height 16
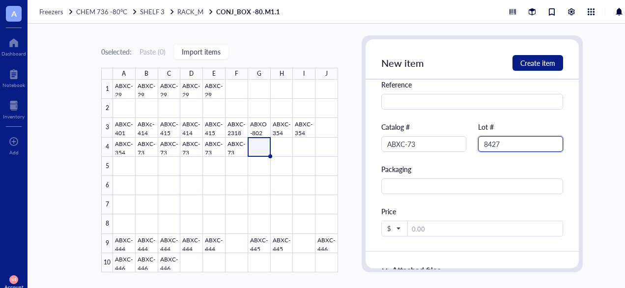
scroll to position [340, 0]
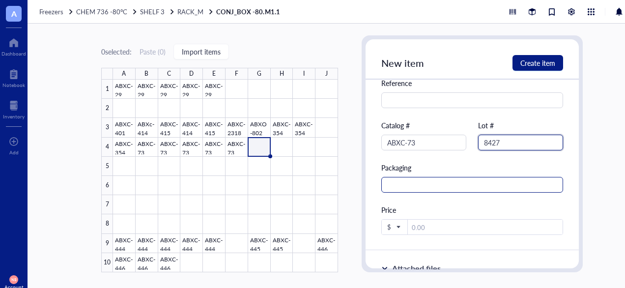
type input "8427"
click at [450, 182] on input "text" at bounding box center [472, 185] width 182 height 16
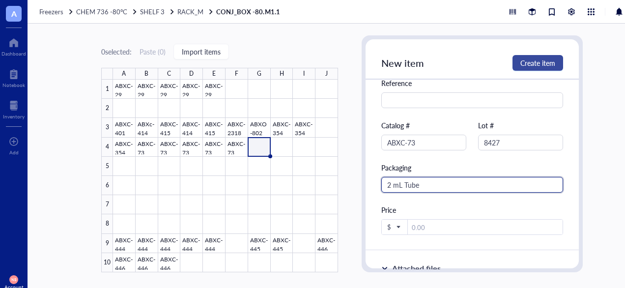
type input "2 mL Tube"
click at [526, 63] on span "Create item" at bounding box center [537, 63] width 35 height 8
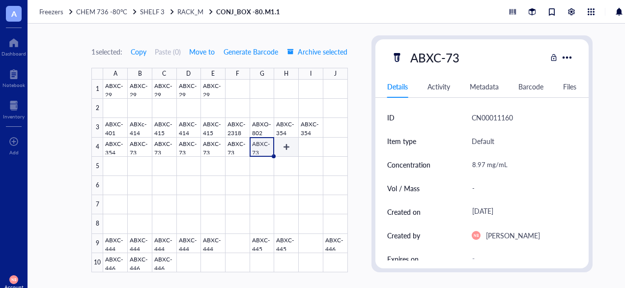
click at [288, 144] on div at bounding box center [225, 176] width 244 height 193
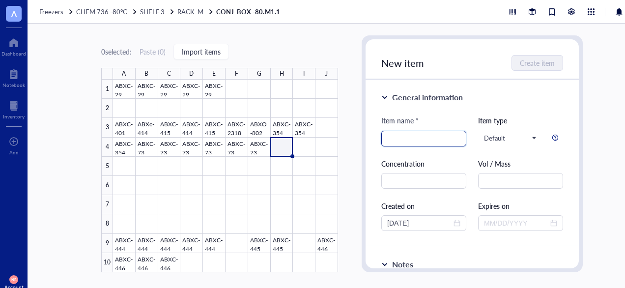
click at [427, 143] on input "search" at bounding box center [423, 138] width 73 height 15
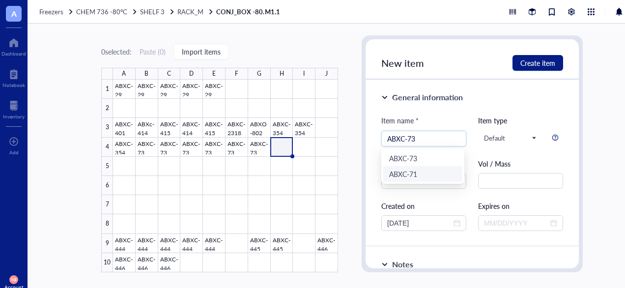
type input "ABXC-73"
click at [428, 199] on div "Item name * ABXC-73 Item type Default Concentration Vol / Mass Created on [DATE…" at bounding box center [472, 173] width 182 height 116
click at [414, 190] on div "Item name * ABXC-73 Item type Default Concentration Vol / Mass Created on [DATE…" at bounding box center [472, 173] width 182 height 116
click at [404, 181] on input "text" at bounding box center [423, 181] width 85 height 16
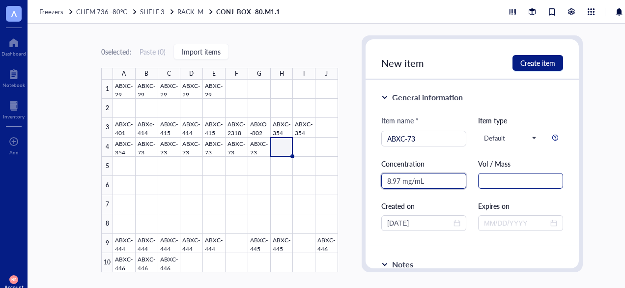
type input "8.97 mg/mL"
click at [491, 182] on input "text" at bounding box center [520, 181] width 85 height 16
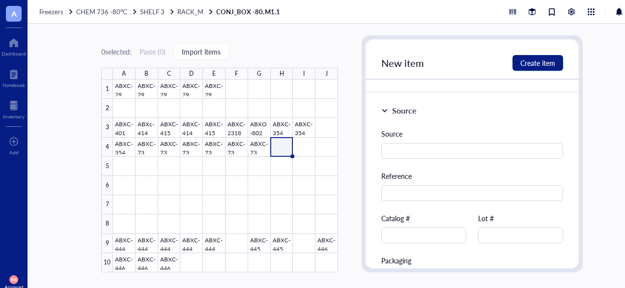
scroll to position [272, 0]
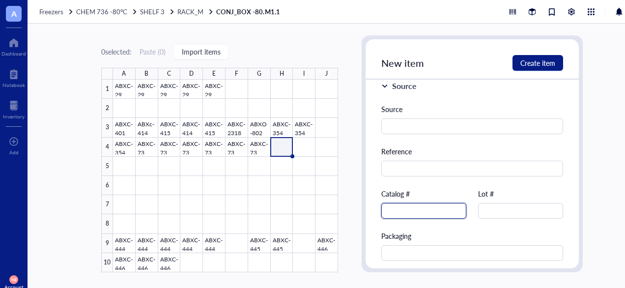
click at [429, 204] on input "text" at bounding box center [423, 211] width 85 height 16
type input "ABXC-73"
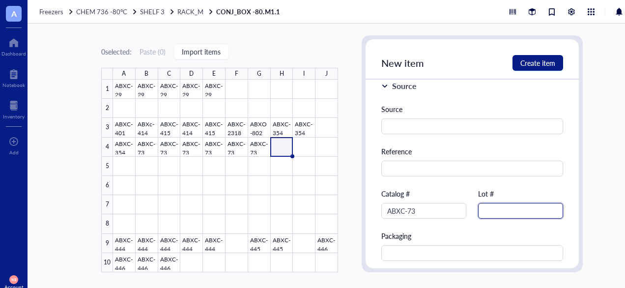
click at [522, 210] on input "text" at bounding box center [520, 211] width 85 height 16
type input "8427"
click at [534, 63] on span "Create item" at bounding box center [537, 63] width 35 height 8
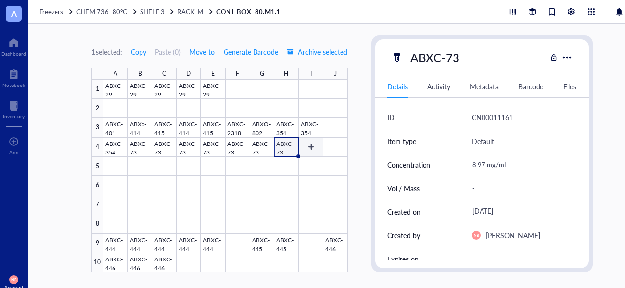
click at [311, 148] on div at bounding box center [225, 176] width 244 height 193
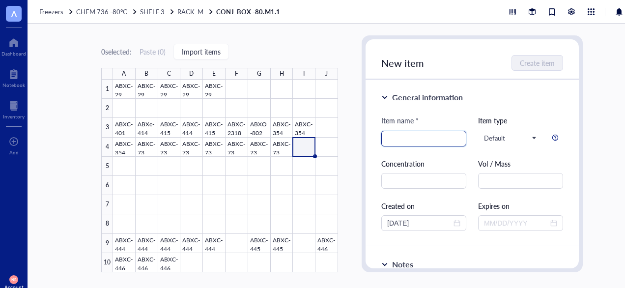
click at [409, 144] on input "search" at bounding box center [423, 138] width 73 height 15
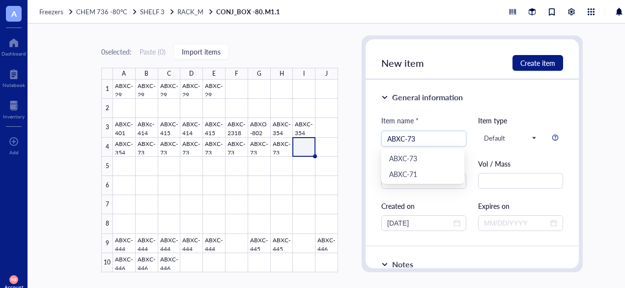
type input "ABXC-73"
click at [449, 117] on div "Item name *" at bounding box center [423, 123] width 85 height 16
click at [432, 180] on input "text" at bounding box center [423, 181] width 85 height 16
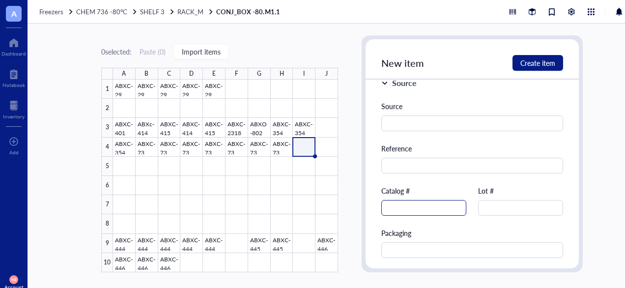
scroll to position [275, 0]
type input "8.97 mg/mL"
click at [441, 203] on input "text" at bounding box center [423, 208] width 85 height 16
type input "ABXC-73"
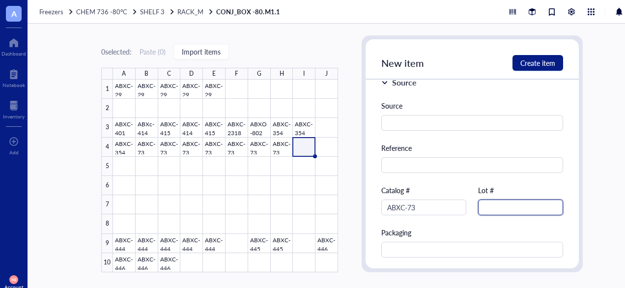
click at [529, 202] on input "text" at bounding box center [520, 208] width 85 height 16
type input "8427"
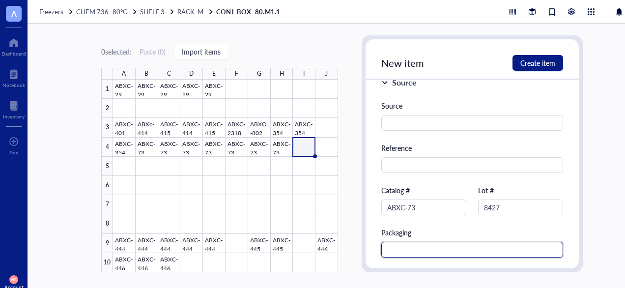
click at [484, 251] on input "text" at bounding box center [472, 250] width 182 height 16
type input "2 mL Tube"
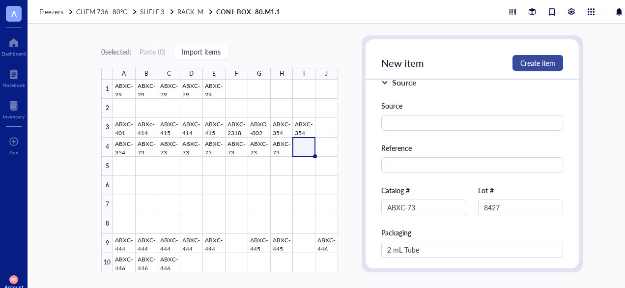
click at [535, 60] on span "Create item" at bounding box center [537, 63] width 35 height 8
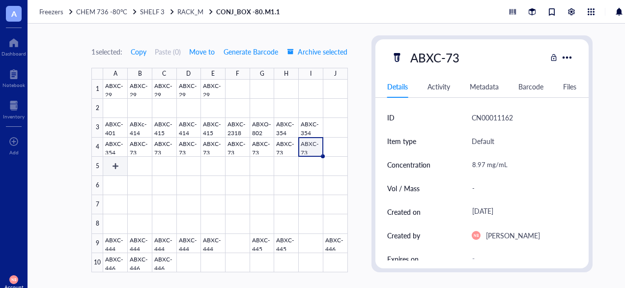
click at [115, 161] on div at bounding box center [225, 176] width 244 height 193
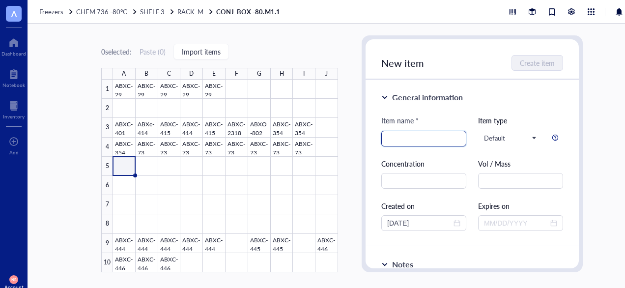
click at [387, 146] on div at bounding box center [423, 139] width 85 height 16
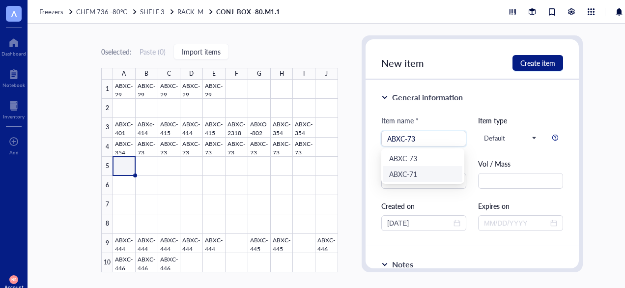
type input "ABXC-73"
click at [485, 164] on div "Vol / Mass" at bounding box center [520, 163] width 85 height 11
click at [435, 177] on input "text" at bounding box center [423, 181] width 85 height 16
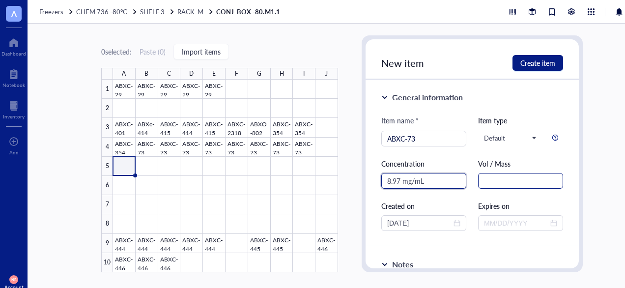
type input "8.97 mg/mL"
click at [487, 186] on input "text" at bounding box center [520, 181] width 85 height 16
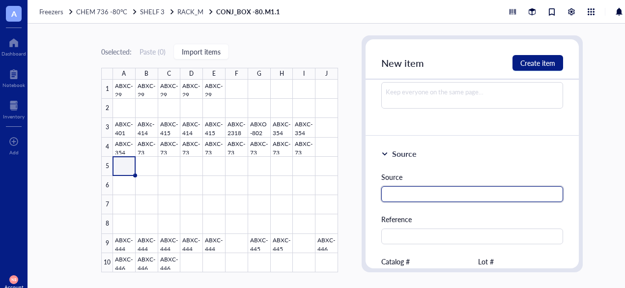
click at [441, 191] on input "text" at bounding box center [472, 194] width 182 height 16
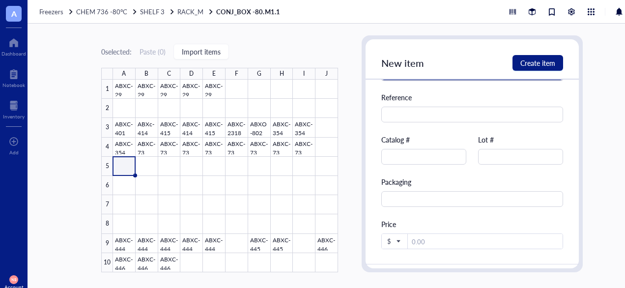
scroll to position [326, 0]
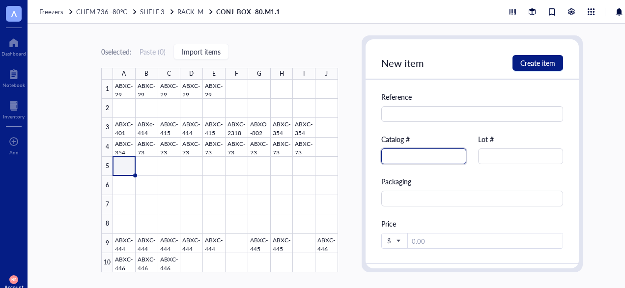
click at [418, 155] on input "text" at bounding box center [423, 156] width 85 height 16
type input "ABXC-73"
click at [475, 163] on div "Source Reference Catalog # ABXC-73 Lot # Packaging Price $" at bounding box center [472, 149] width 182 height 200
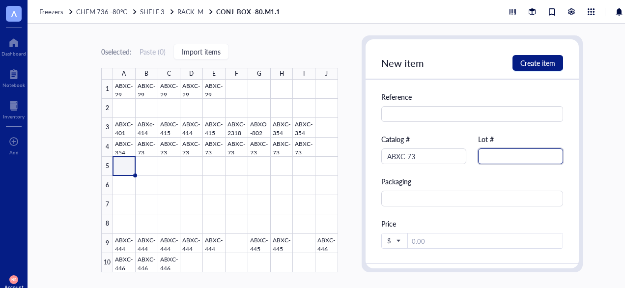
click at [481, 162] on input "text" at bounding box center [520, 156] width 85 height 16
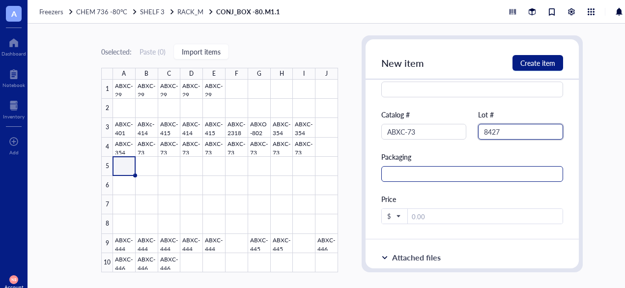
type input "8427"
click at [427, 171] on input "text" at bounding box center [472, 174] width 182 height 16
type input "2 mL Tube"
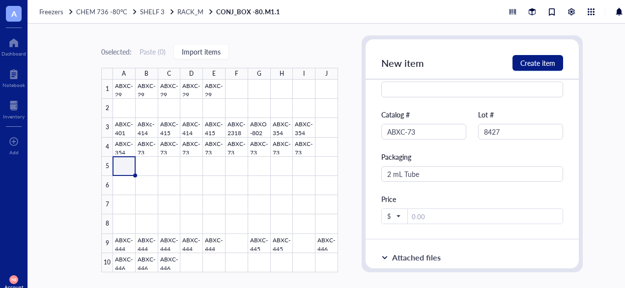
click at [147, 170] on div at bounding box center [225, 176] width 225 height 193
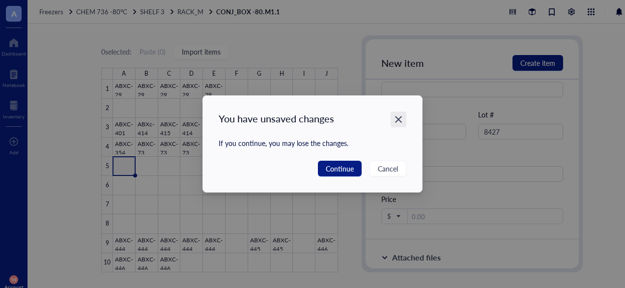
click at [396, 121] on icon "Close" at bounding box center [398, 119] width 9 height 9
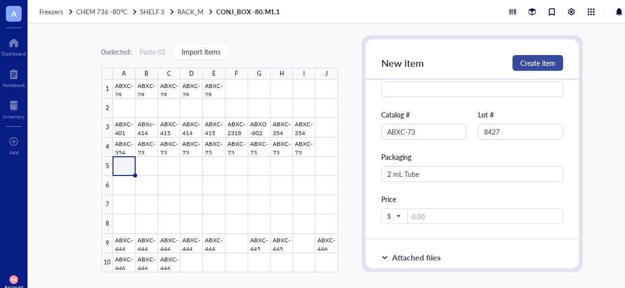
click at [532, 69] on button "Create item" at bounding box center [538, 63] width 51 height 16
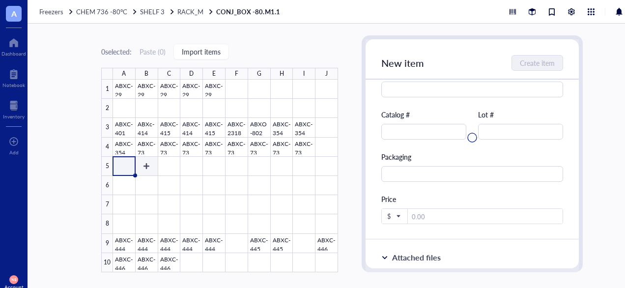
click at [146, 171] on div at bounding box center [225, 176] width 225 height 193
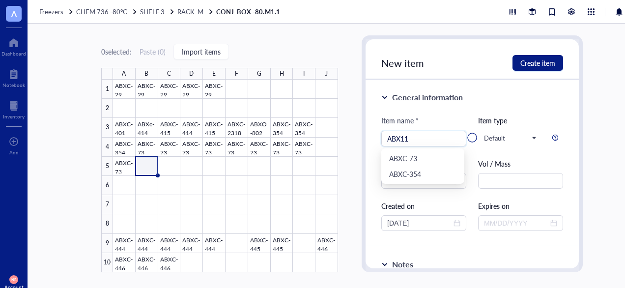
type input "ABX11"
click at [454, 120] on div at bounding box center [472, 137] width 213 height 197
click at [424, 130] on div at bounding box center [472, 137] width 213 height 197
click at [426, 139] on div at bounding box center [472, 137] width 213 height 197
click at [422, 142] on div at bounding box center [472, 137] width 213 height 197
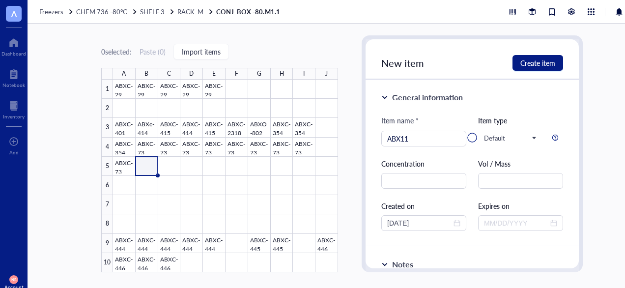
click at [415, 143] on div at bounding box center [472, 137] width 213 height 197
drag, startPoint x: 415, startPoint y: 143, endPoint x: 404, endPoint y: 139, distance: 11.0
click at [404, 139] on div at bounding box center [472, 137] width 213 height 197
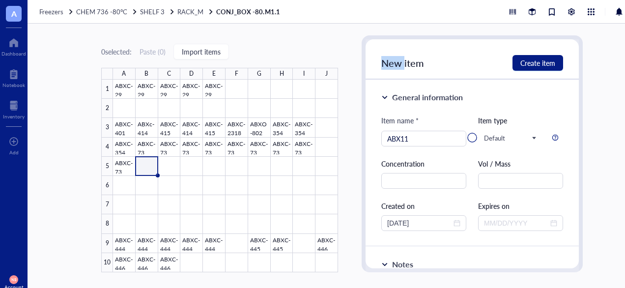
click at [403, 140] on div at bounding box center [472, 137] width 213 height 197
click at [405, 141] on div at bounding box center [472, 137] width 213 height 197
drag, startPoint x: 405, startPoint y: 141, endPoint x: 417, endPoint y: 141, distance: 11.3
click at [417, 141] on div at bounding box center [472, 137] width 213 height 197
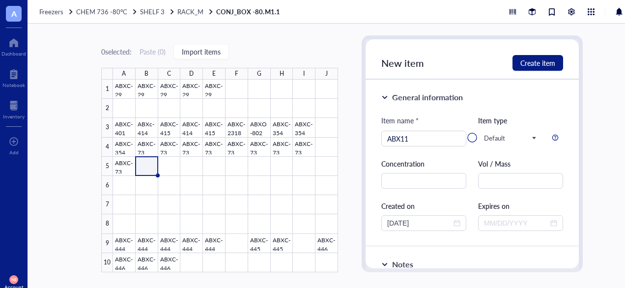
click at [147, 165] on div at bounding box center [225, 176] width 225 height 193
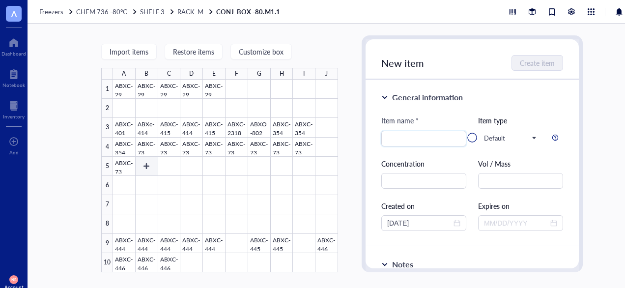
click at [148, 164] on div at bounding box center [225, 176] width 225 height 193
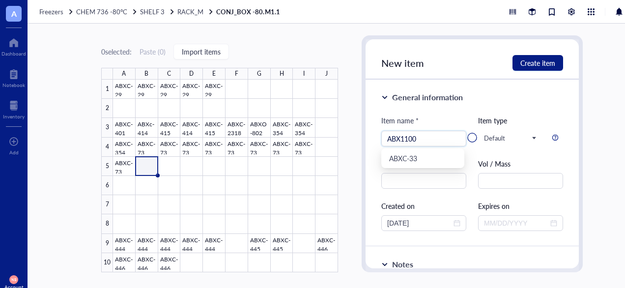
type input "ABX1100"
click at [461, 124] on div at bounding box center [472, 137] width 213 height 197
click at [428, 183] on div at bounding box center [472, 137] width 213 height 197
click at [549, 55] on div at bounding box center [472, 137] width 213 height 197
click at [540, 59] on div at bounding box center [472, 137] width 213 height 197
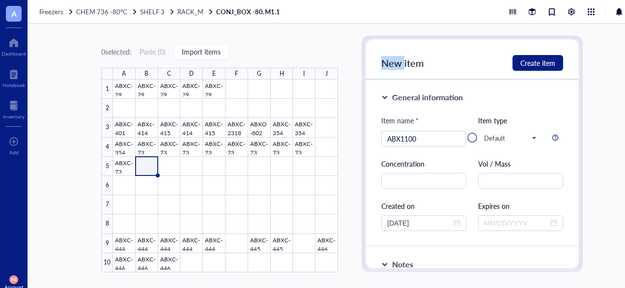
click at [540, 59] on div at bounding box center [472, 137] width 213 height 197
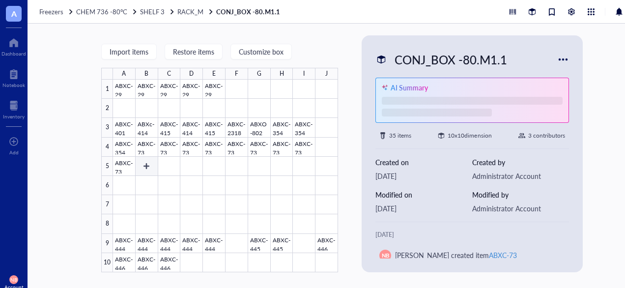
drag, startPoint x: 151, startPoint y: 166, endPoint x: 318, endPoint y: 175, distance: 166.9
click at [151, 166] on div at bounding box center [225, 176] width 225 height 193
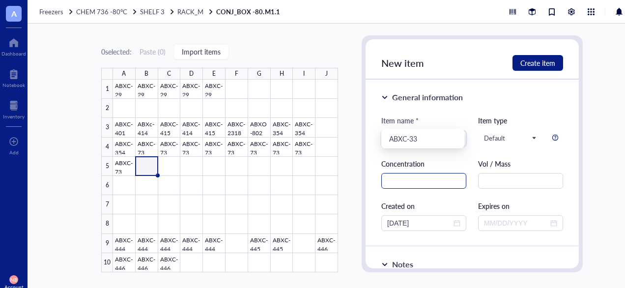
scroll to position [22, 0]
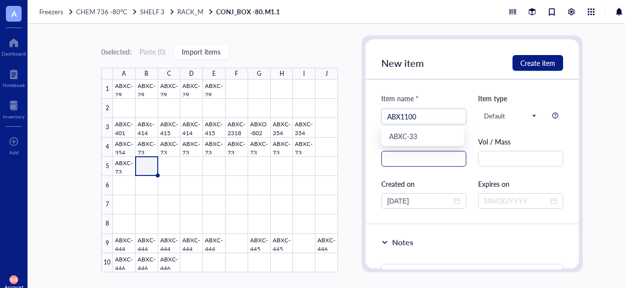
type input "ABX1100"
click at [410, 158] on input "text" at bounding box center [423, 159] width 85 height 16
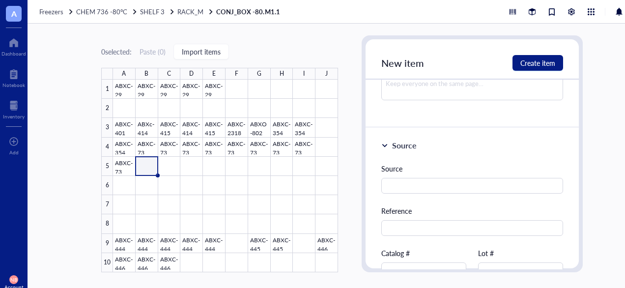
scroll to position [305, 0]
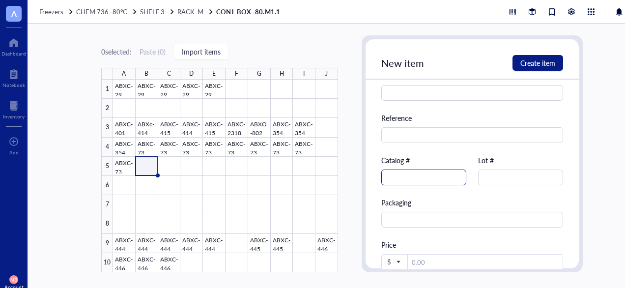
type input "49.6 mg/mL"
click at [426, 175] on input "text" at bounding box center [423, 178] width 85 height 16
type input "ABX1100"
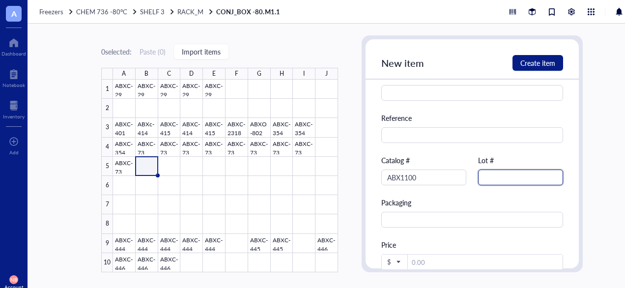
click at [487, 178] on input "text" at bounding box center [520, 178] width 85 height 16
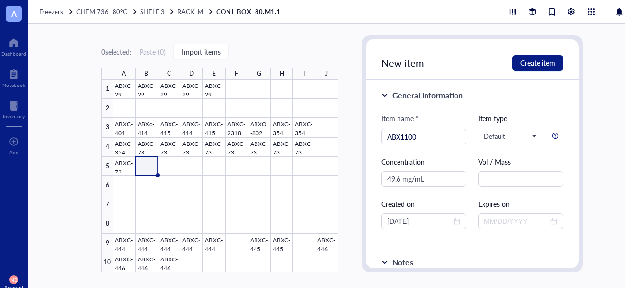
scroll to position [0, 0]
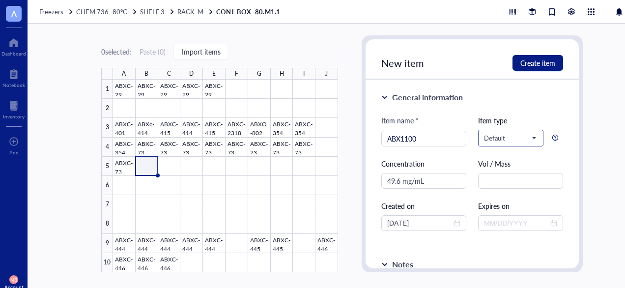
click at [499, 140] on span "Default" at bounding box center [510, 138] width 52 height 9
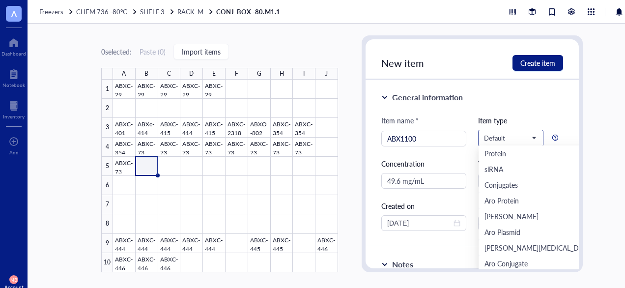
scroll to position [47, 0]
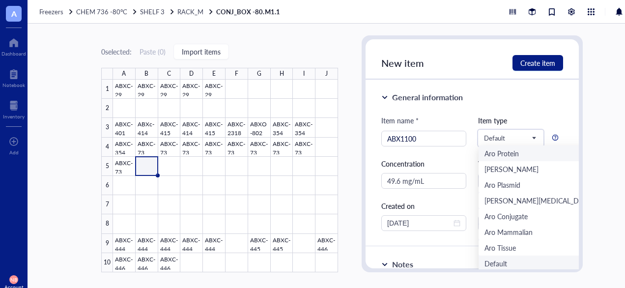
click at [497, 98] on div "General information" at bounding box center [472, 97] width 182 height 12
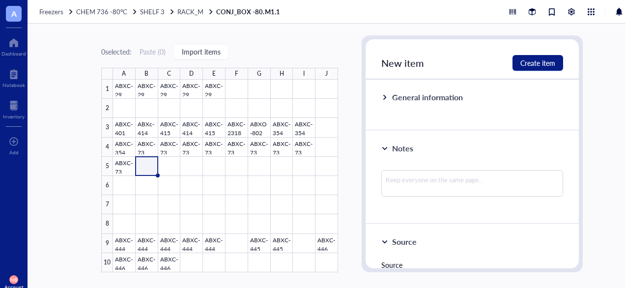
click at [393, 93] on div "General information" at bounding box center [427, 97] width 71 height 12
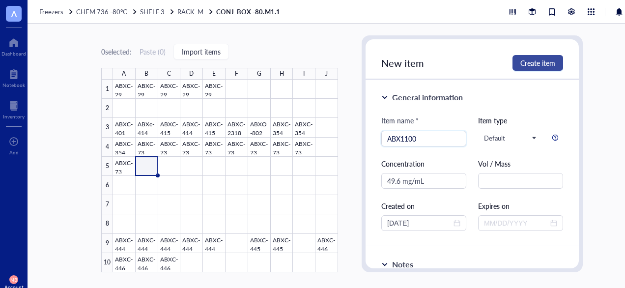
click at [530, 66] on span "Create item" at bounding box center [537, 63] width 35 height 8
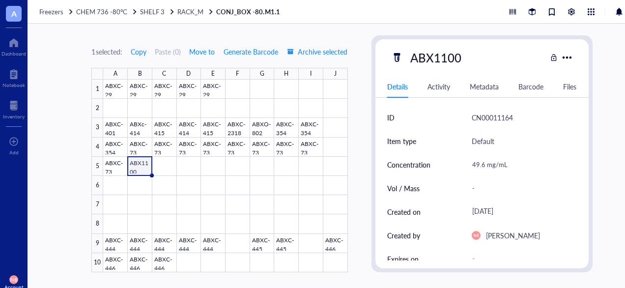
click at [495, 123] on div "CN00011164" at bounding box center [492, 118] width 41 height 12
drag, startPoint x: 495, startPoint y: 123, endPoint x: 480, endPoint y: 115, distance: 16.9
click at [480, 115] on div "CN00011164" at bounding box center [492, 118] width 41 height 12
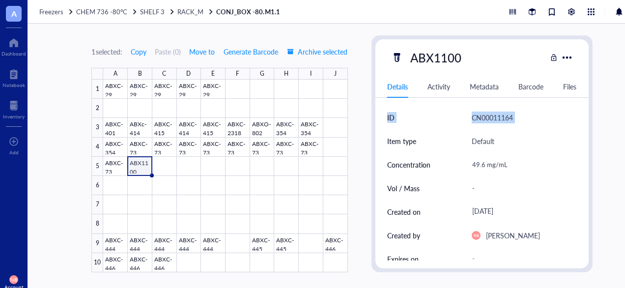
drag, startPoint x: 480, startPoint y: 115, endPoint x: 414, endPoint y: 116, distance: 66.4
click at [414, 116] on div "ID CN00011164" at bounding box center [482, 118] width 190 height 24
click at [124, 167] on div at bounding box center [225, 176] width 244 height 193
click at [146, 166] on div at bounding box center [225, 176] width 244 height 193
click at [472, 188] on div "-" at bounding box center [520, 188] width 105 height 21
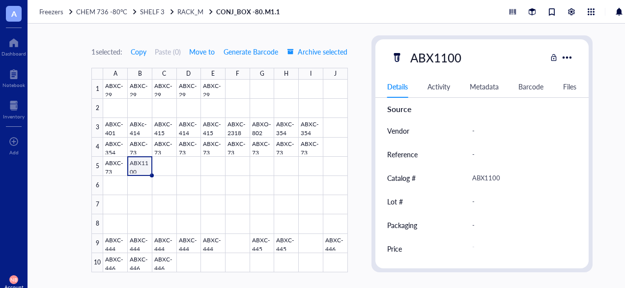
scroll to position [7, 0]
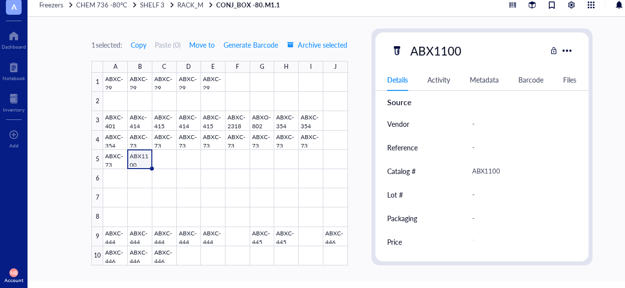
click at [507, 167] on div "ABX1100" at bounding box center [520, 171] width 105 height 21
type input "A"
type input "CD71 CMC #001"
click at [165, 157] on div at bounding box center [225, 169] width 244 height 193
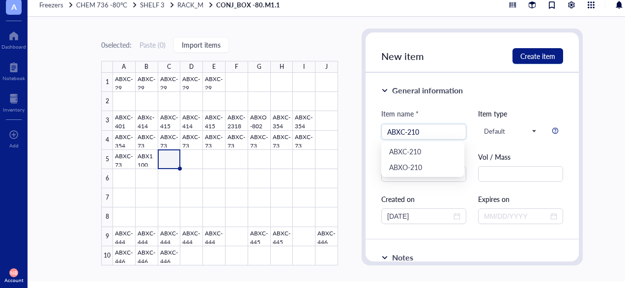
type input "ABXC-210"
click at [450, 115] on div "Item name *" at bounding box center [423, 116] width 85 height 16
click at [436, 170] on input "text" at bounding box center [423, 174] width 85 height 16
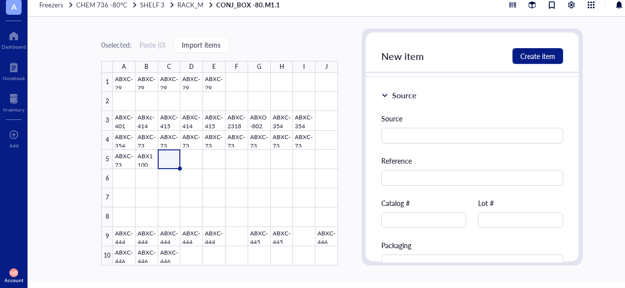
scroll to position [256, 0]
type input "16.1 mg/mL"
click at [428, 219] on input "text" at bounding box center [423, 220] width 85 height 16
type input "ABXC-210"
click at [502, 230] on div "Source Reference Catalog # ABXC-210 Lot # Packaging Price $" at bounding box center [472, 213] width 182 height 200
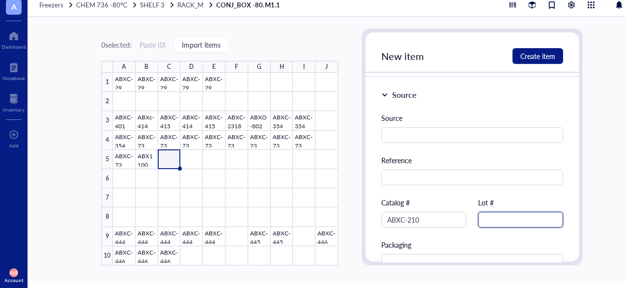
click at [499, 227] on input "text" at bounding box center [520, 220] width 85 height 16
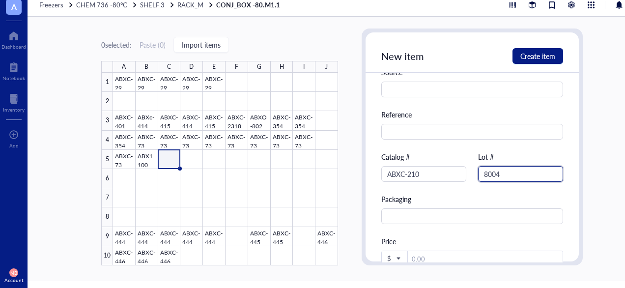
scroll to position [359, 0]
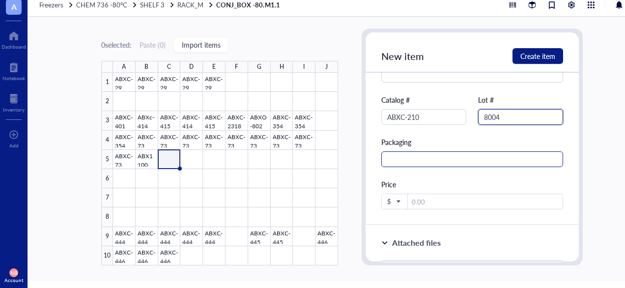
type input "8004"
click at [433, 157] on input "text" at bounding box center [472, 159] width 182 height 16
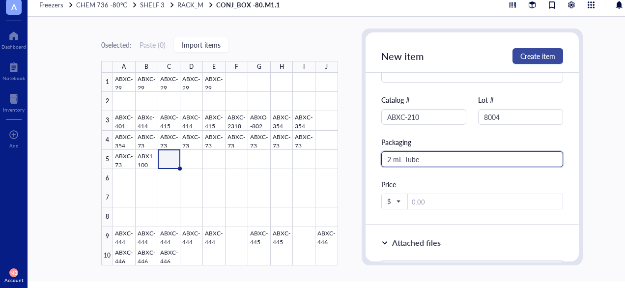
type input "2 mL Tube"
click at [533, 57] on span "Create item" at bounding box center [537, 56] width 35 height 8
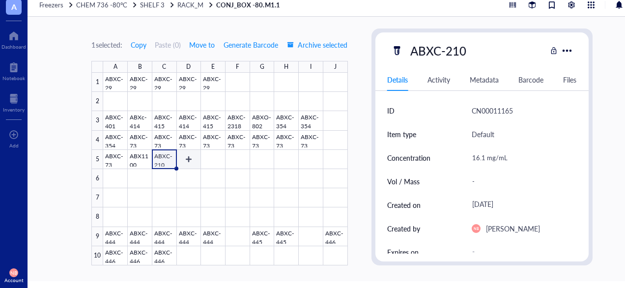
click at [191, 160] on div at bounding box center [225, 169] width 244 height 193
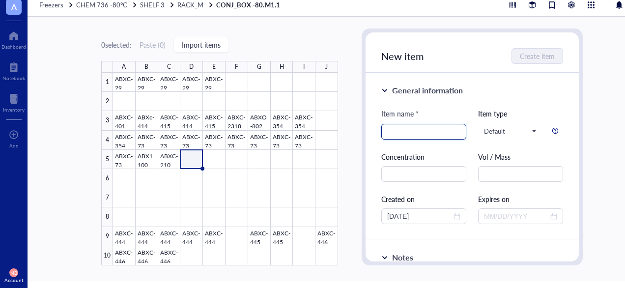
click at [416, 127] on input "search" at bounding box center [423, 131] width 73 height 15
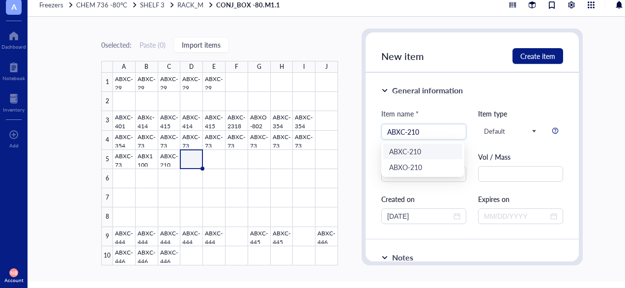
type input "ABXC-210"
click at [444, 110] on div "Item name *" at bounding box center [423, 116] width 85 height 16
click at [438, 170] on input "text" at bounding box center [423, 174] width 85 height 16
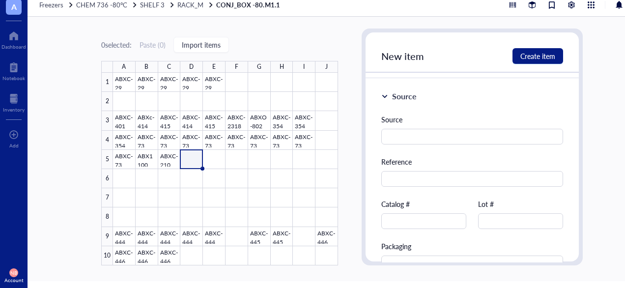
scroll to position [255, 0]
type input "16.1 mg/mL"
click at [423, 229] on div "Source Reference Catalog # Lot # Packaging Price $" at bounding box center [472, 214] width 182 height 200
click at [418, 225] on input "text" at bounding box center [423, 221] width 85 height 16
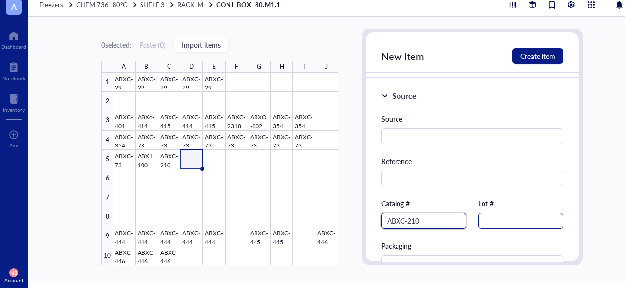
type input "ABXC-210"
click at [502, 219] on input "text" at bounding box center [520, 221] width 85 height 16
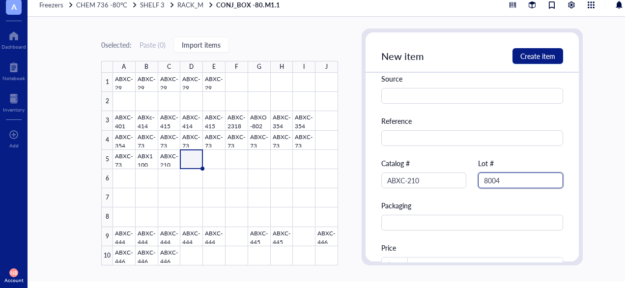
scroll to position [311, 0]
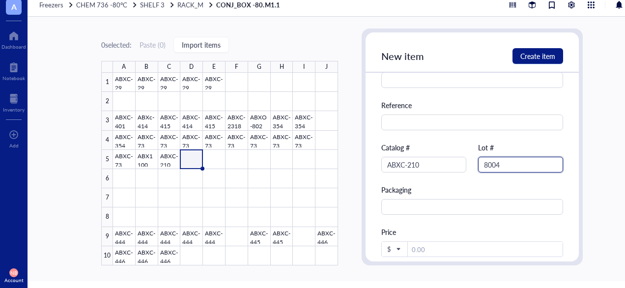
type input "8004"
click at [493, 216] on div "Source Reference Catalog # ABXC-210 Lot # 8004 Packaging Price $" at bounding box center [472, 158] width 182 height 200
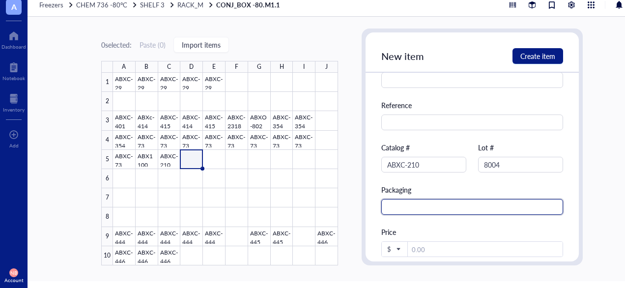
click at [477, 207] on input "text" at bounding box center [472, 207] width 182 height 16
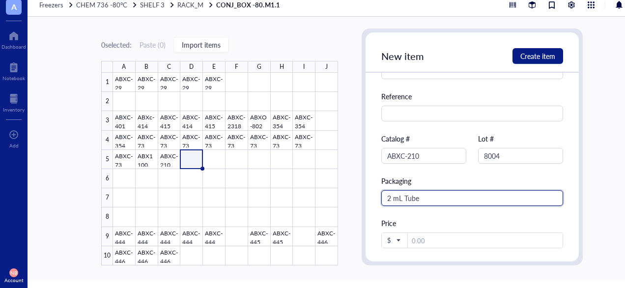
scroll to position [322, 0]
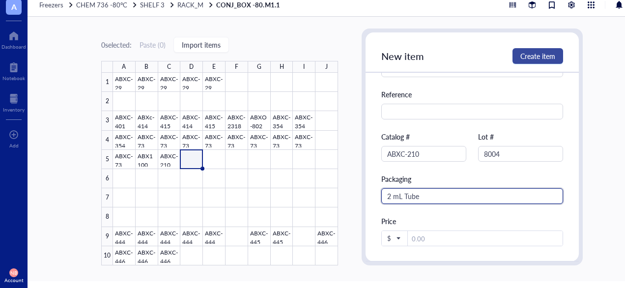
type input "2 mL Tube"
click at [527, 53] on span "Create item" at bounding box center [537, 56] width 35 height 8
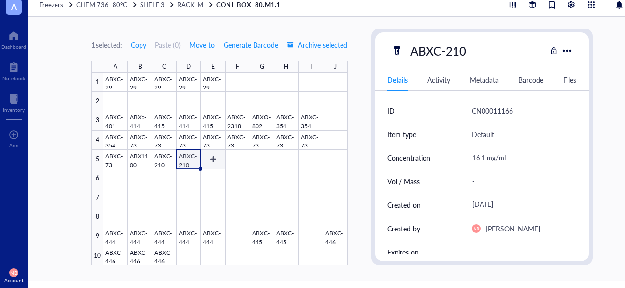
click at [223, 157] on div at bounding box center [225, 169] width 244 height 193
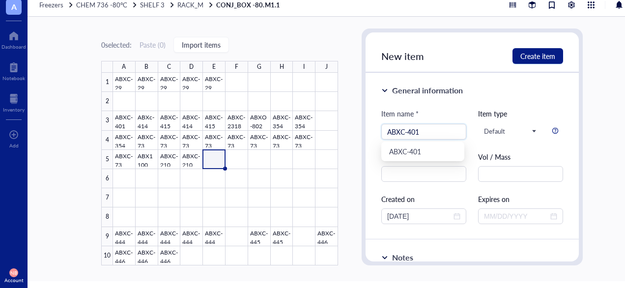
type input "ABXC-401"
click at [432, 103] on div "General information Item name * ABXC-401 Item type Default Concentration Vol / …" at bounding box center [472, 156] width 213 height 167
click at [429, 170] on input "text" at bounding box center [423, 174] width 85 height 16
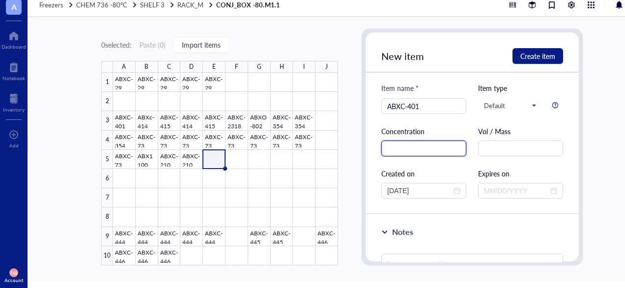
scroll to position [27, 0]
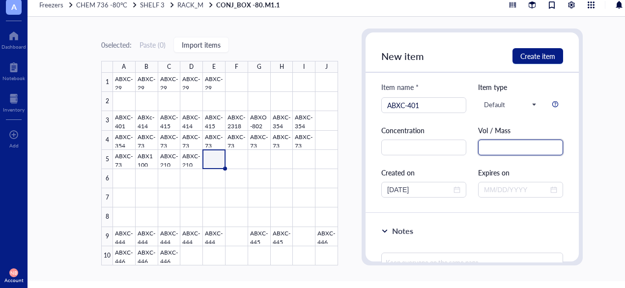
click at [511, 151] on input "text" at bounding box center [520, 148] width 85 height 16
type input "39.03 uM"
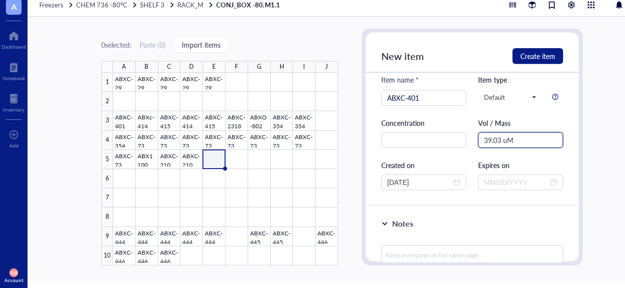
scroll to position [34, 0]
click at [497, 142] on input "39.03 uM" at bounding box center [520, 140] width 85 height 16
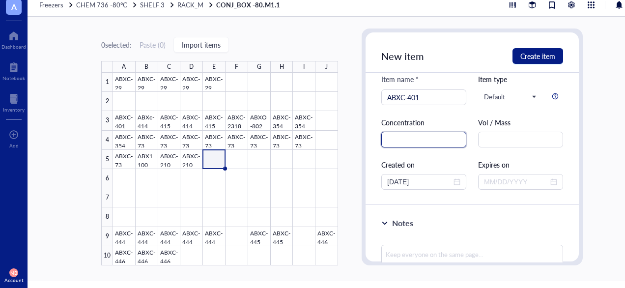
click at [420, 136] on input "text" at bounding box center [423, 140] width 85 height 16
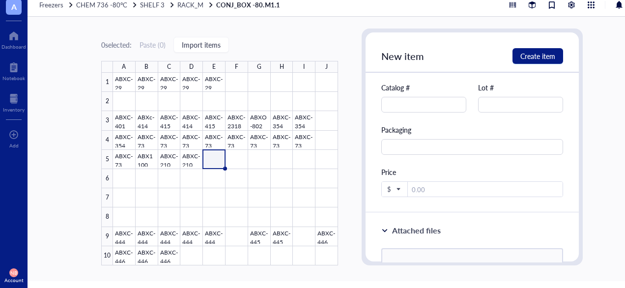
scroll to position [372, 0]
type input "39.03uM"
click at [422, 102] on input "text" at bounding box center [423, 104] width 85 height 16
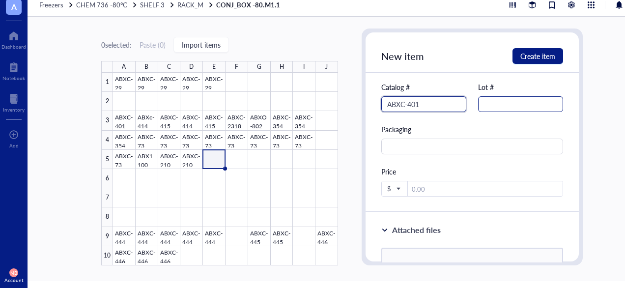
type input "ABXC-401"
click at [501, 110] on input "text" at bounding box center [520, 104] width 85 height 16
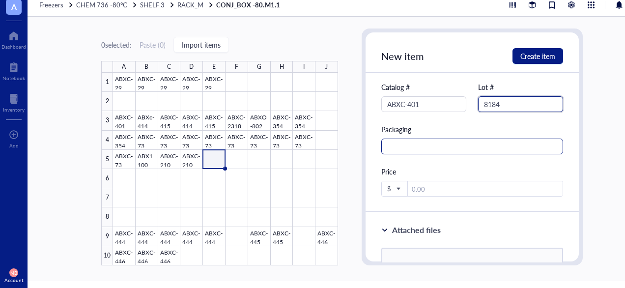
type input "8184"
click at [463, 153] on input "text" at bounding box center [472, 147] width 182 height 16
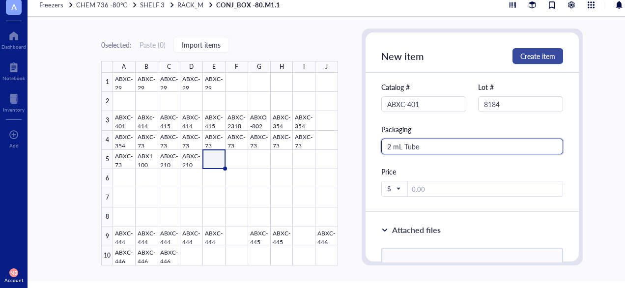
type input "2 mL Tube"
click at [531, 52] on span "Create item" at bounding box center [537, 56] width 35 height 8
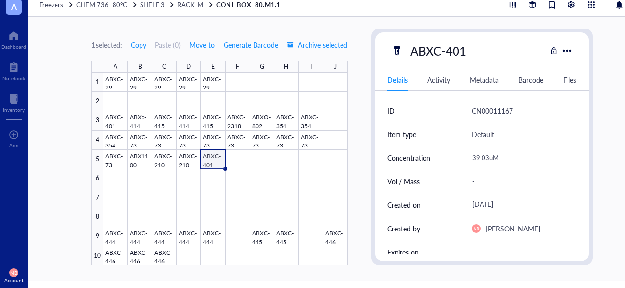
click at [360, 24] on div "1 selected: Copy Paste ( 0 ) Move to Generate Barcode Archive selected A B C D …" at bounding box center [342, 149] width 629 height 264
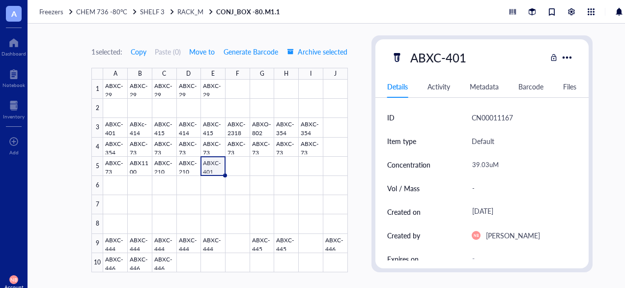
click at [75, 70] on div "1 selected: Copy Paste ( 0 ) Move to Generate Barcode Archive selected A B C D …" at bounding box center [342, 156] width 629 height 264
click at [313, 170] on div at bounding box center [225, 176] width 244 height 193
